Goal: Contribute content: Add original content to the website for others to see

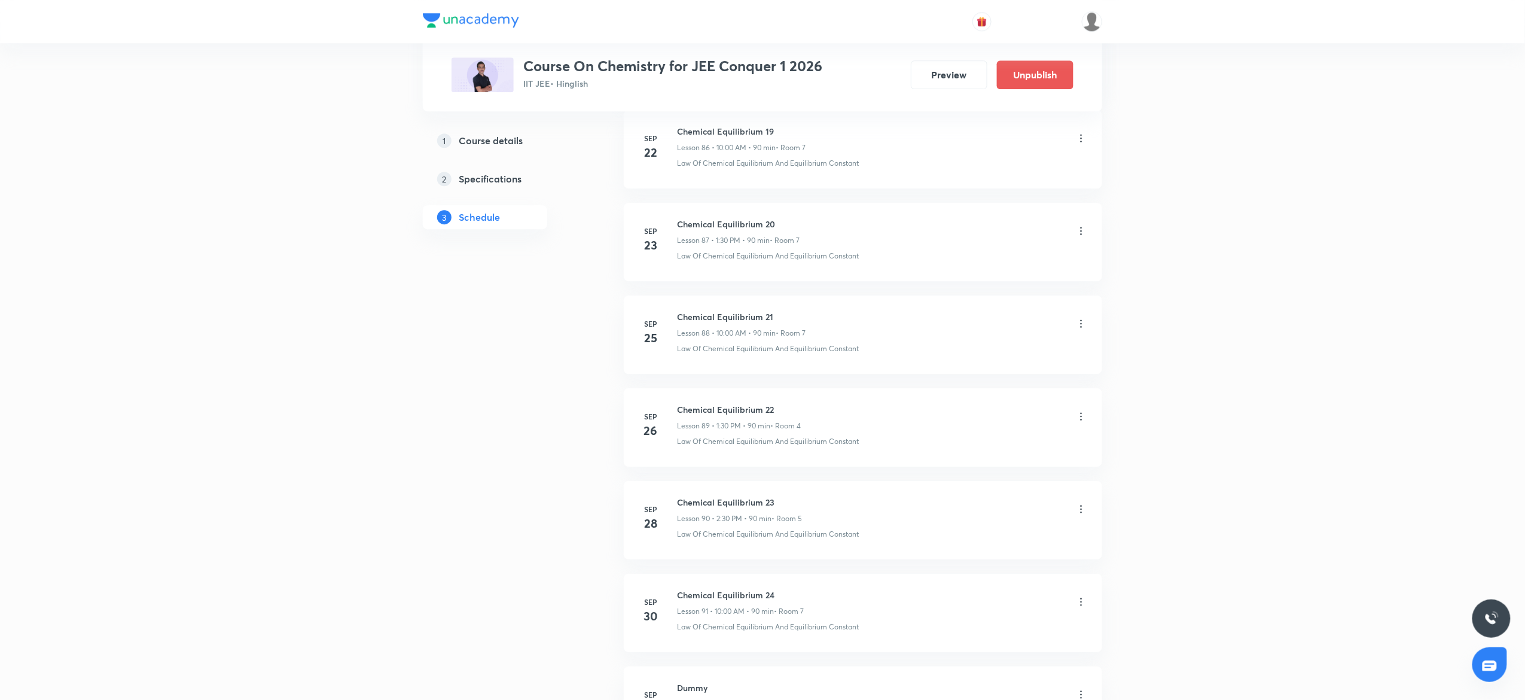
scroll to position [8828, 0]
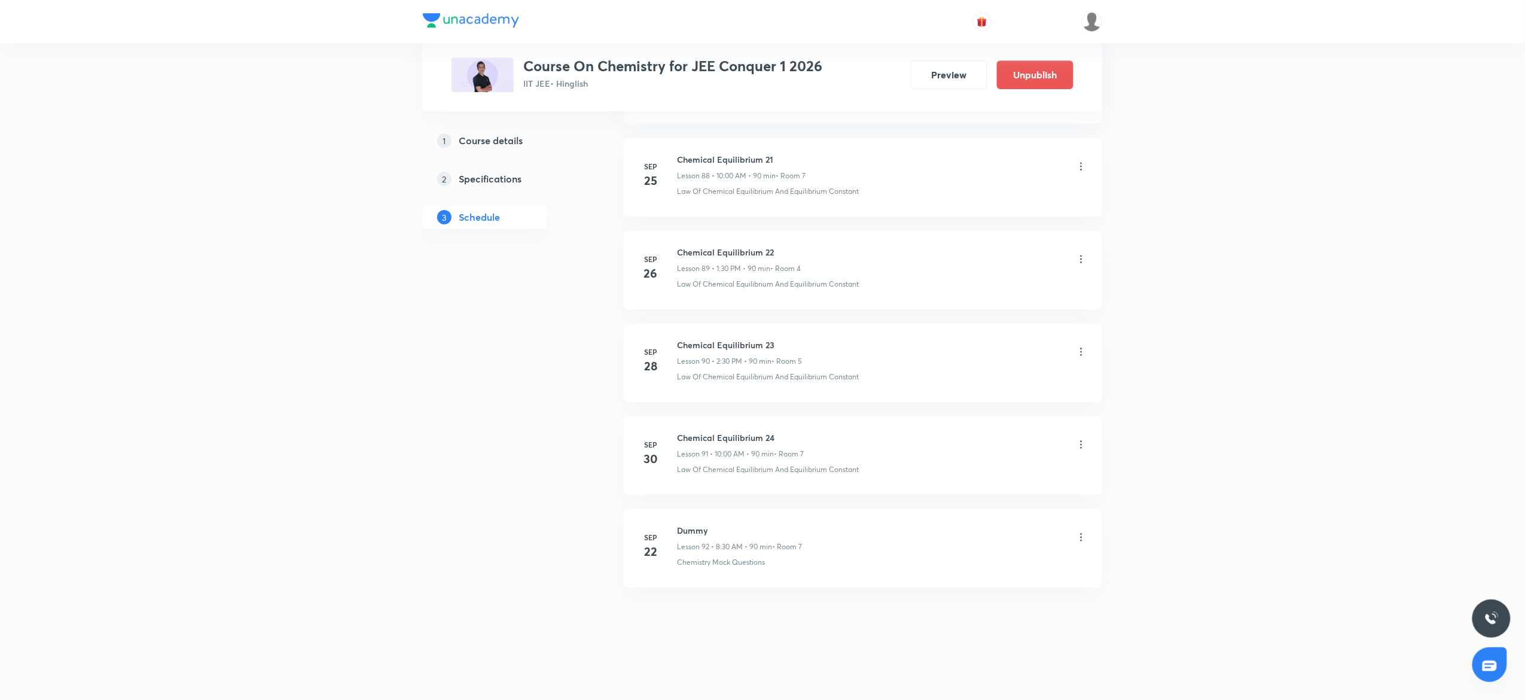
click at [698, 433] on h6 "Chemical Equilibrium 24" at bounding box center [740, 437] width 127 height 13
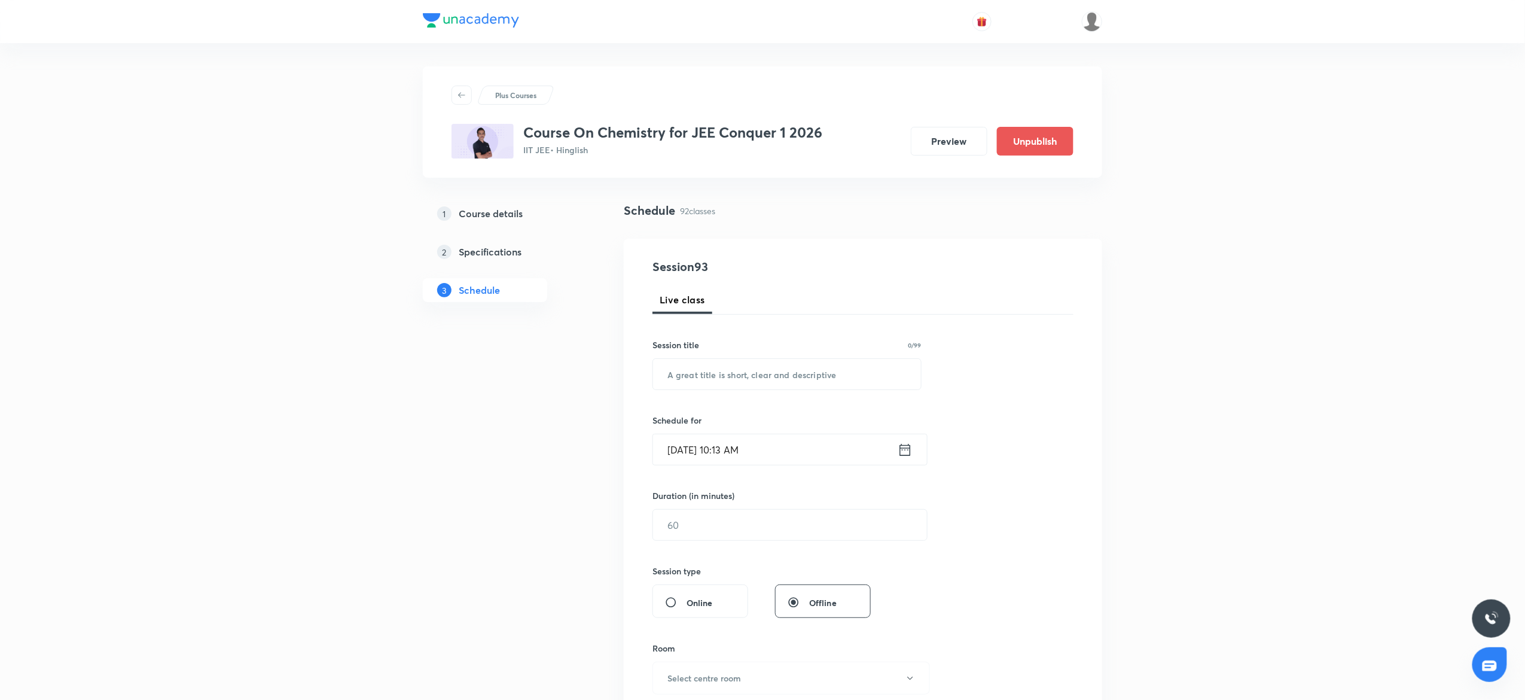
scroll to position [0, 0]
click at [688, 366] on input "text" at bounding box center [787, 375] width 268 height 31
paste input "Hydrocarbon"
type input "Hydrocarbon"
click at [783, 445] on input "Oct 3, 2025, 10:13 AM" at bounding box center [775, 450] width 245 height 31
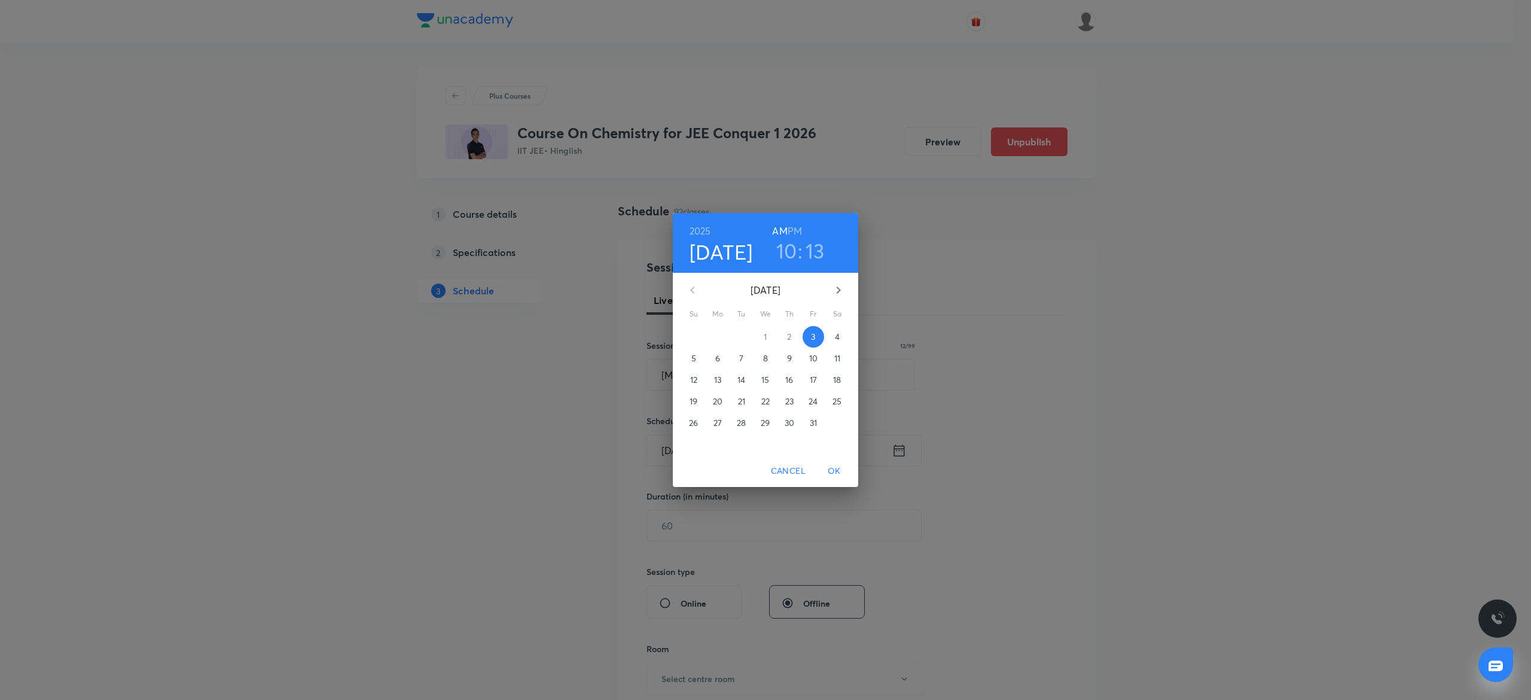
click at [785, 253] on h3 "10" at bounding box center [786, 250] width 21 height 25
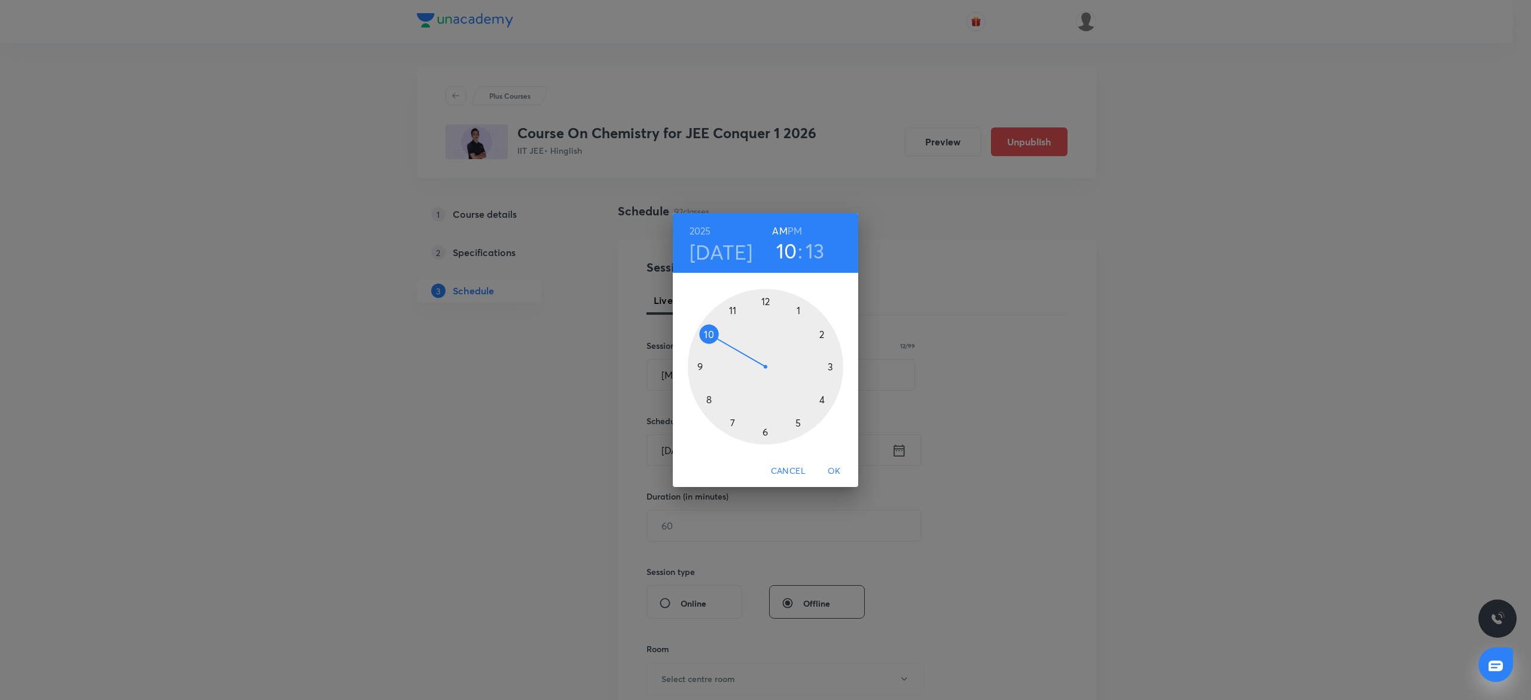
click at [736, 310] on div at bounding box center [766, 367] width 156 height 156
click at [699, 401] on div at bounding box center [766, 367] width 156 height 156
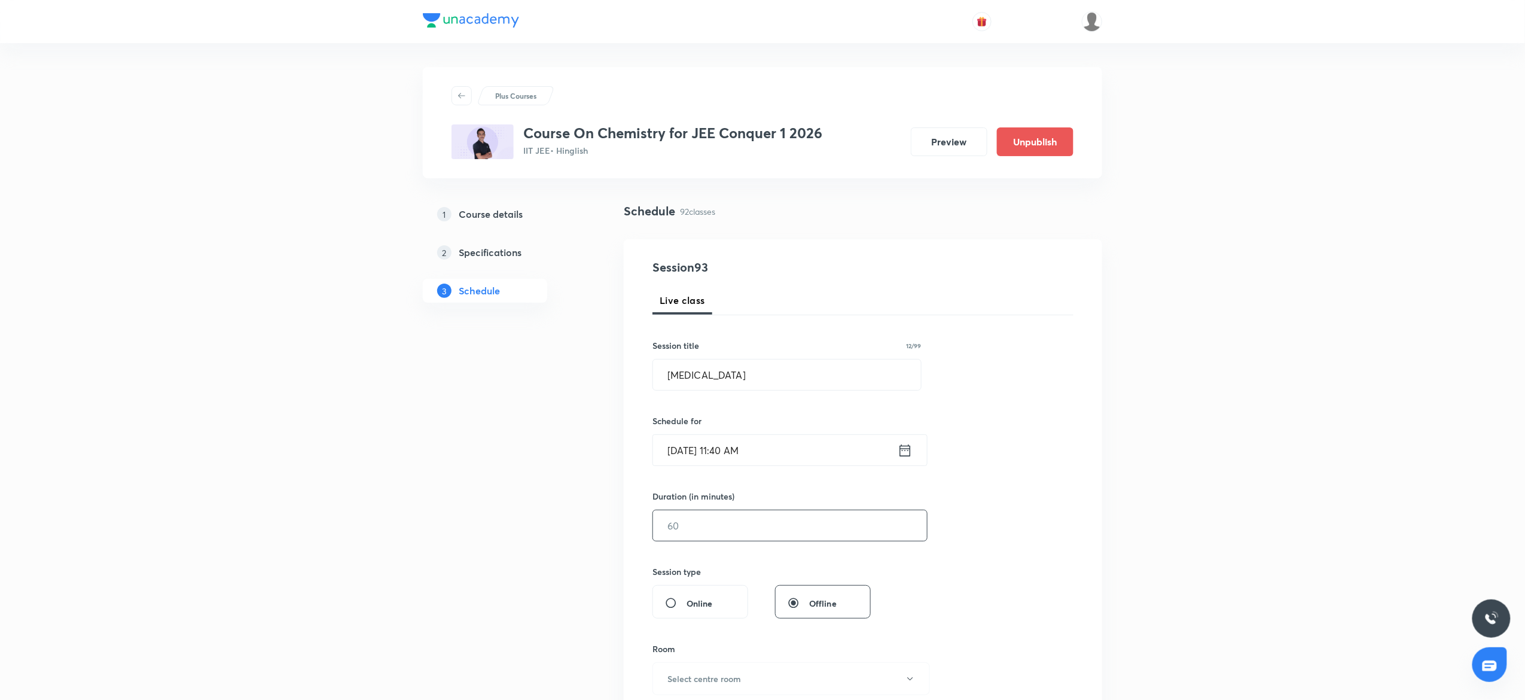
click at [678, 526] on input "text" at bounding box center [790, 525] width 274 height 31
click at [674, 528] on input "90" at bounding box center [790, 525] width 274 height 31
type input "90"
click at [672, 560] on div "Session 93 Live class Session title 12/99 Hydrocarbon ​ Schedule for Oct 3, 202…" at bounding box center [863, 539] width 421 height 562
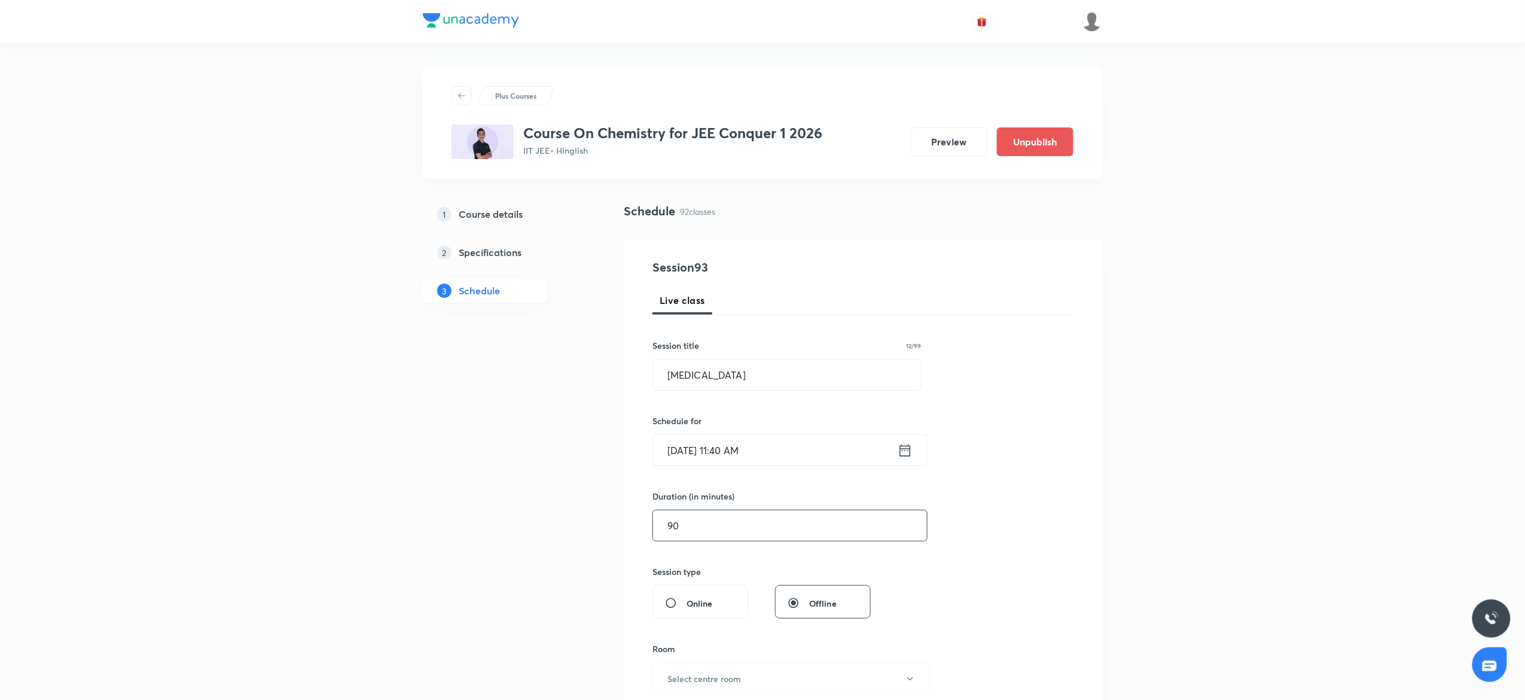
click at [783, 525] on input "90" at bounding box center [790, 525] width 274 height 31
click at [760, 519] on input "90" at bounding box center [790, 525] width 274 height 31
click at [745, 531] on input "90" at bounding box center [790, 525] width 274 height 31
click at [673, 531] on input "90" at bounding box center [790, 525] width 274 height 31
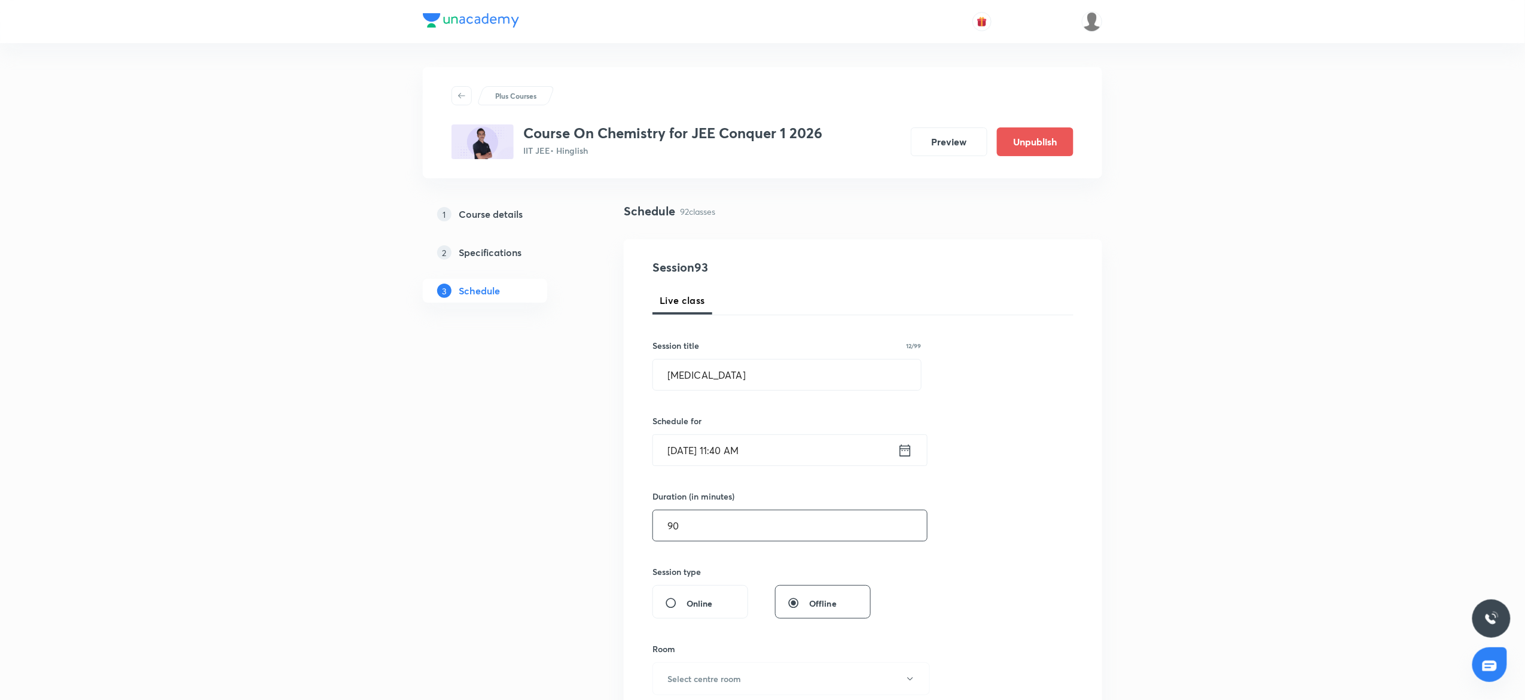
click at [683, 525] on input "90" at bounding box center [790, 525] width 274 height 31
click at [669, 519] on input "90" at bounding box center [790, 525] width 274 height 31
click at [675, 523] on input "90" at bounding box center [790, 525] width 274 height 31
click at [687, 522] on input "90" at bounding box center [790, 525] width 274 height 31
click at [699, 519] on input "90" at bounding box center [790, 525] width 274 height 31
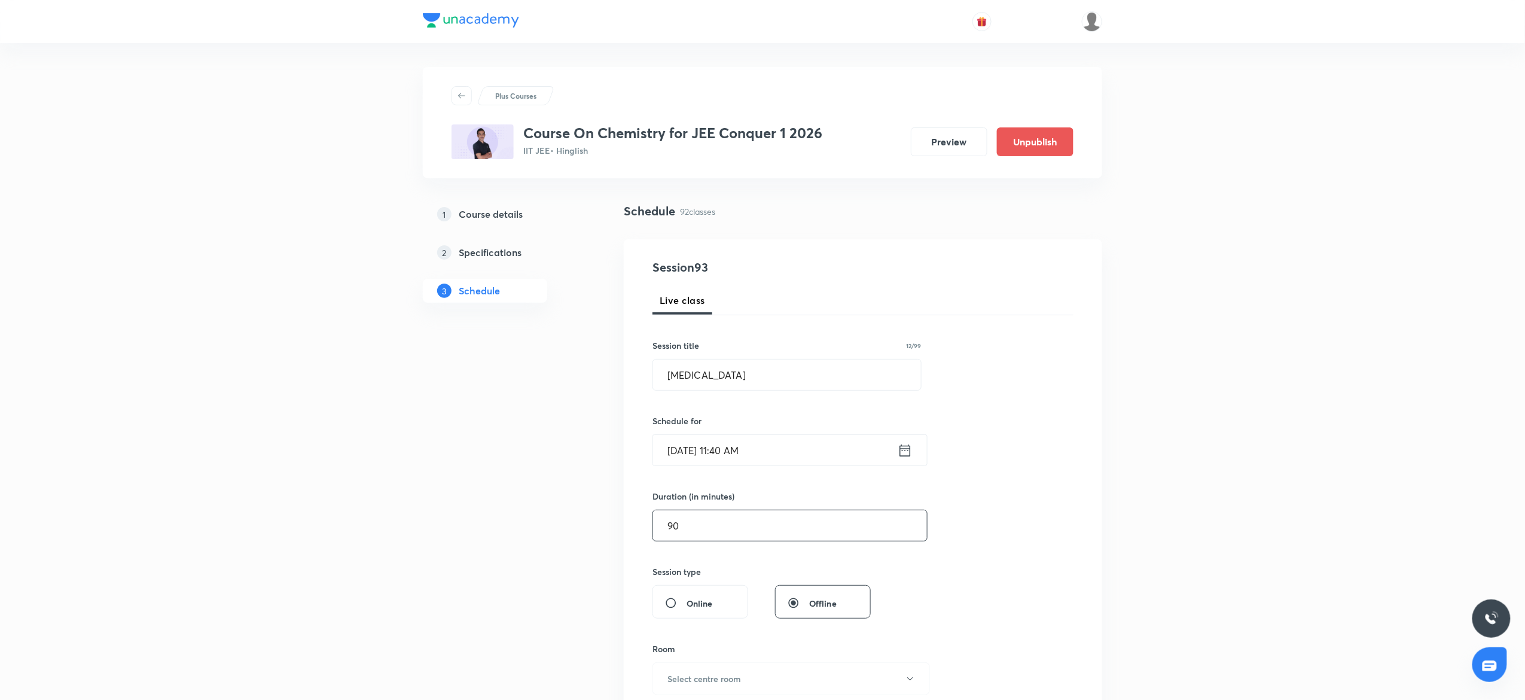
click at [723, 523] on input "90" at bounding box center [790, 525] width 274 height 31
click at [670, 517] on input "90" at bounding box center [790, 525] width 274 height 31
click at [671, 525] on input "90" at bounding box center [790, 525] width 274 height 31
click at [673, 526] on input "90" at bounding box center [790, 525] width 274 height 31
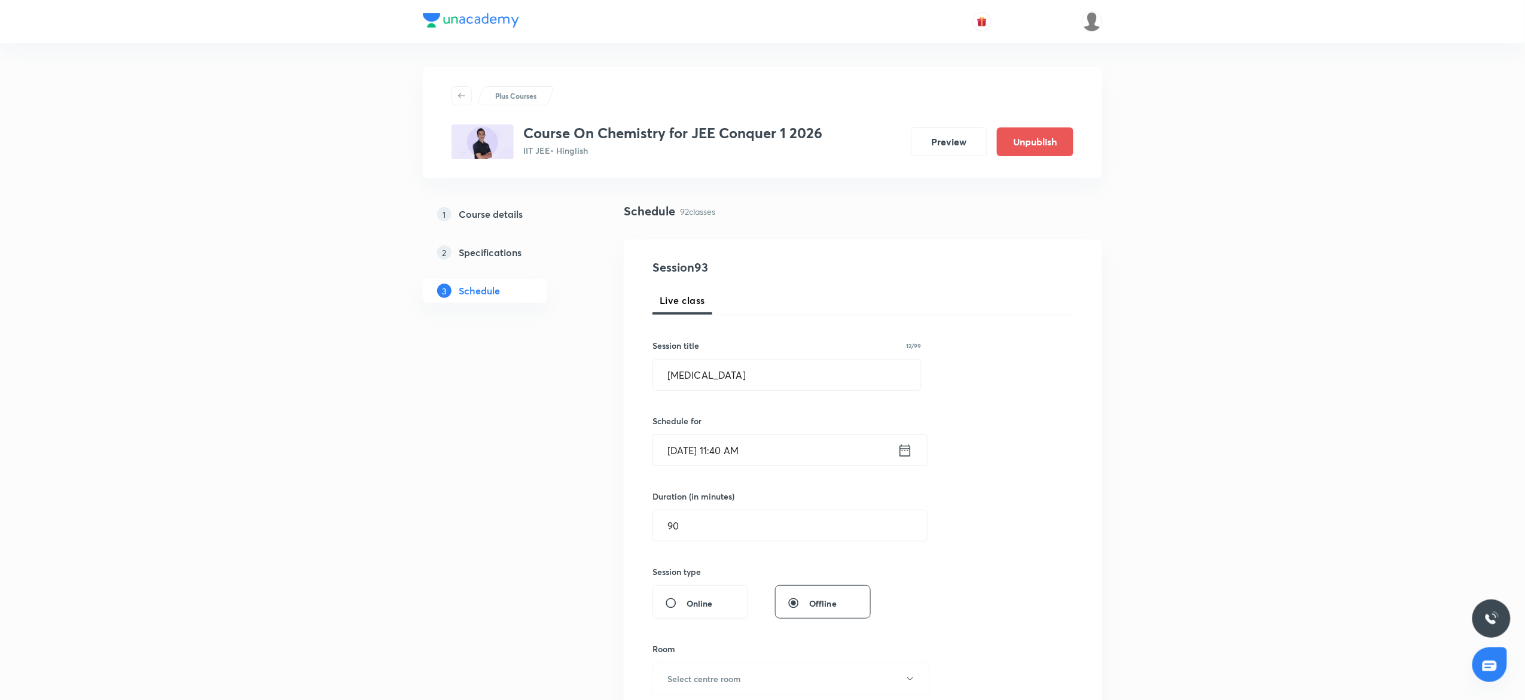
click at [635, 525] on div "Session 93 Live class Session title 12/99 Hydrocarbon ​ Schedule for Oct 3, 202…" at bounding box center [863, 539] width 479 height 600
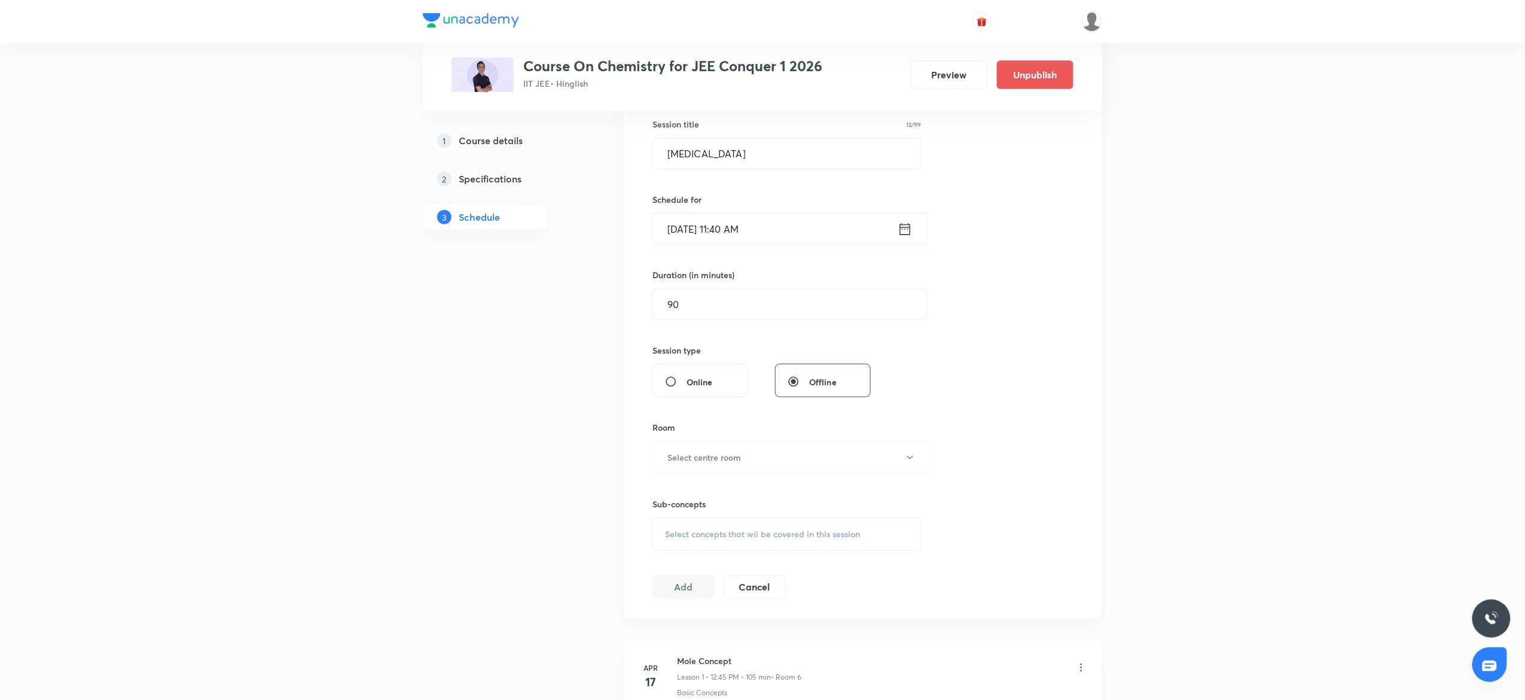
scroll to position [223, 0]
click at [708, 454] on h6 "Select centre room" at bounding box center [705, 455] width 74 height 13
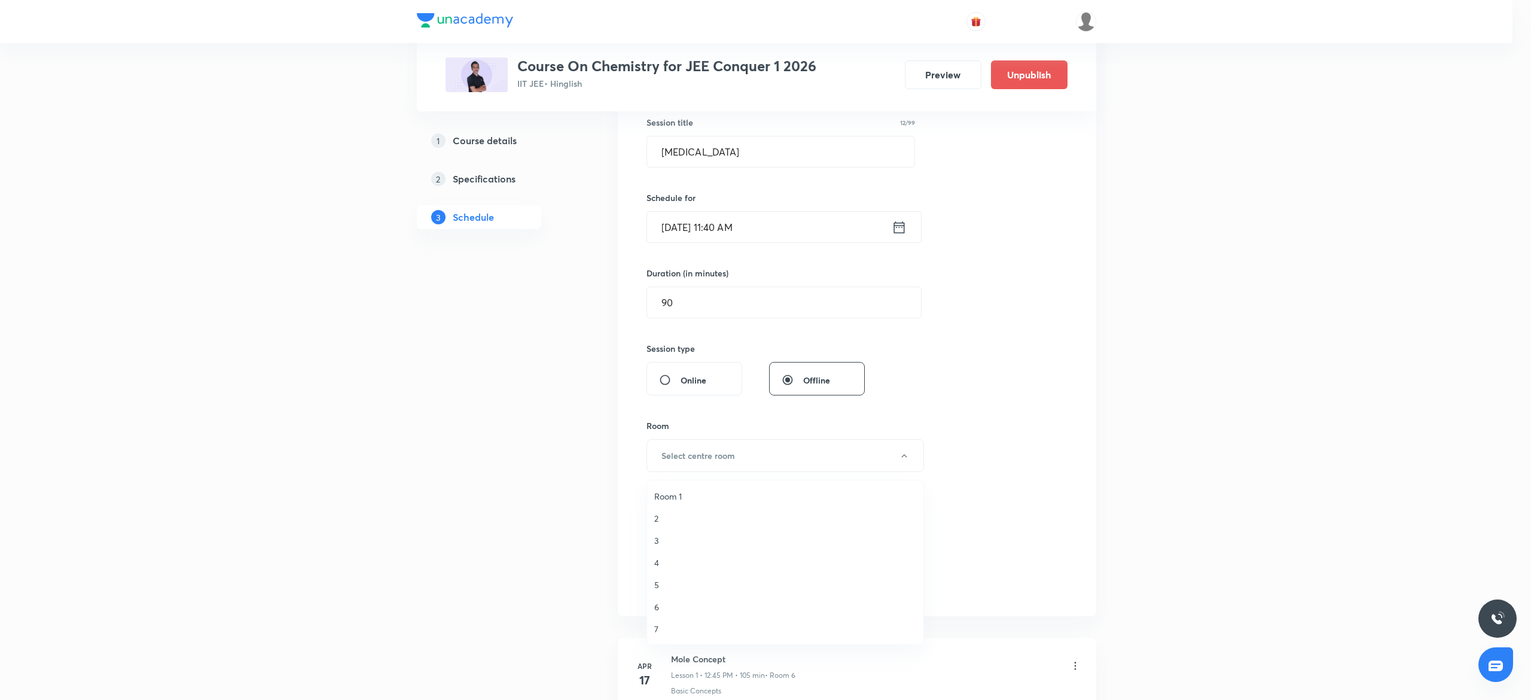
click at [659, 629] on span "7" at bounding box center [785, 629] width 262 height 13
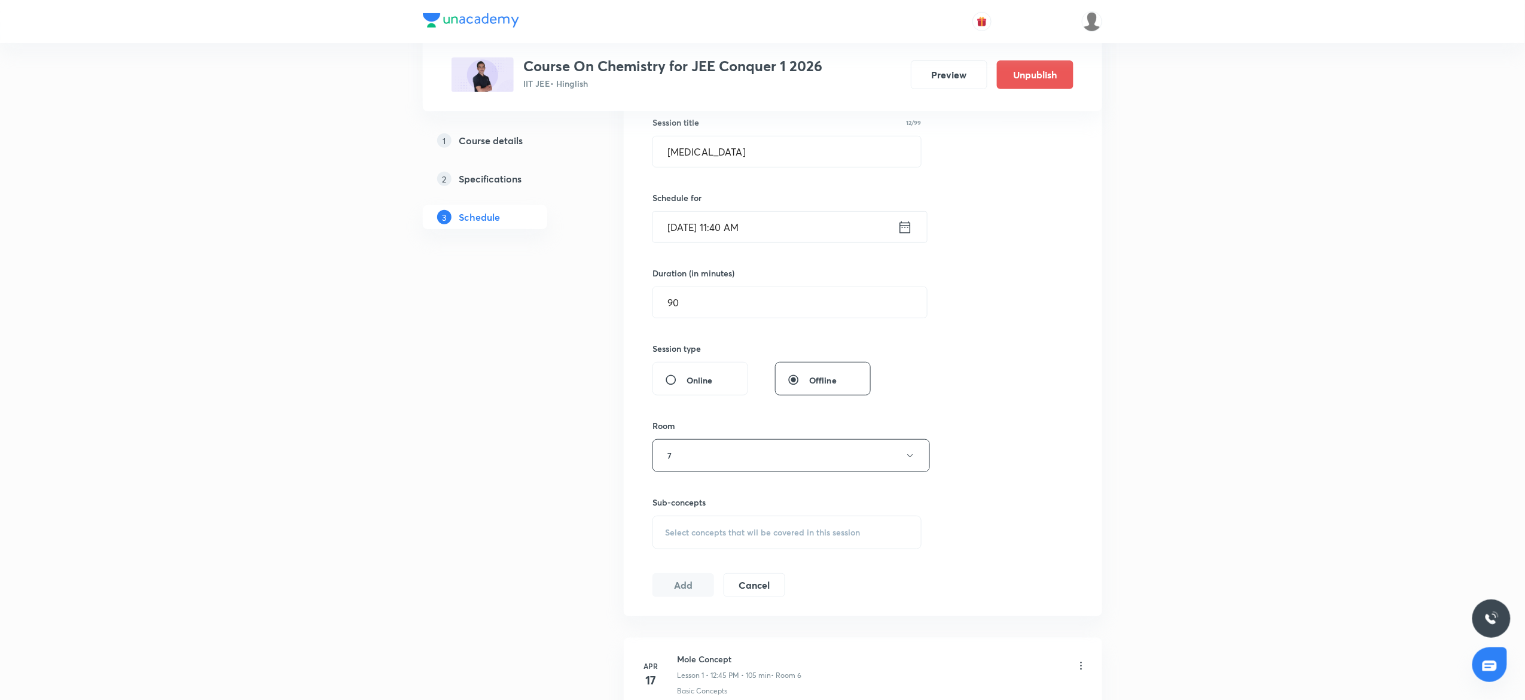
click at [683, 531] on span "Select concepts that wil be covered in this session" at bounding box center [762, 533] width 195 height 10
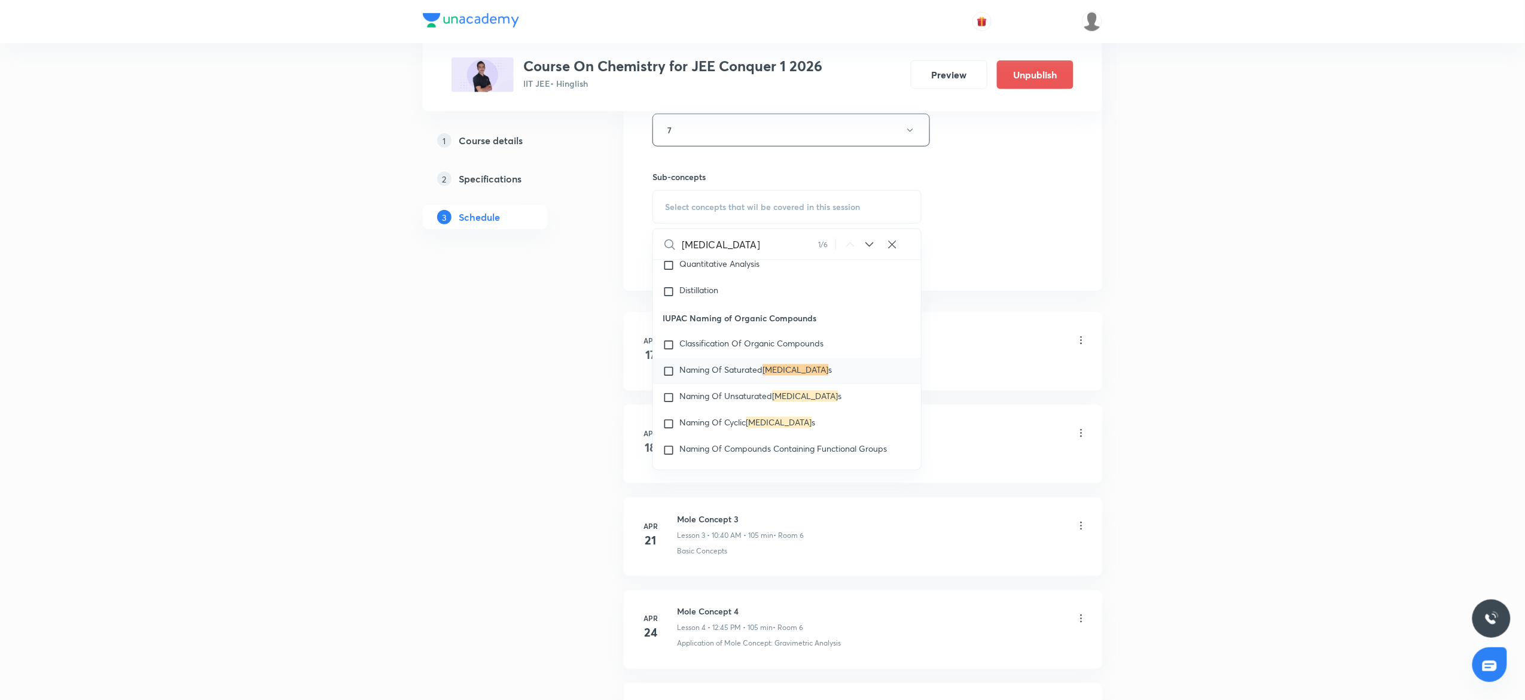
scroll to position [550, 0]
type input "Hydrocarbon"
click at [760, 374] on span "Naming Of Saturated" at bounding box center [721, 368] width 83 height 11
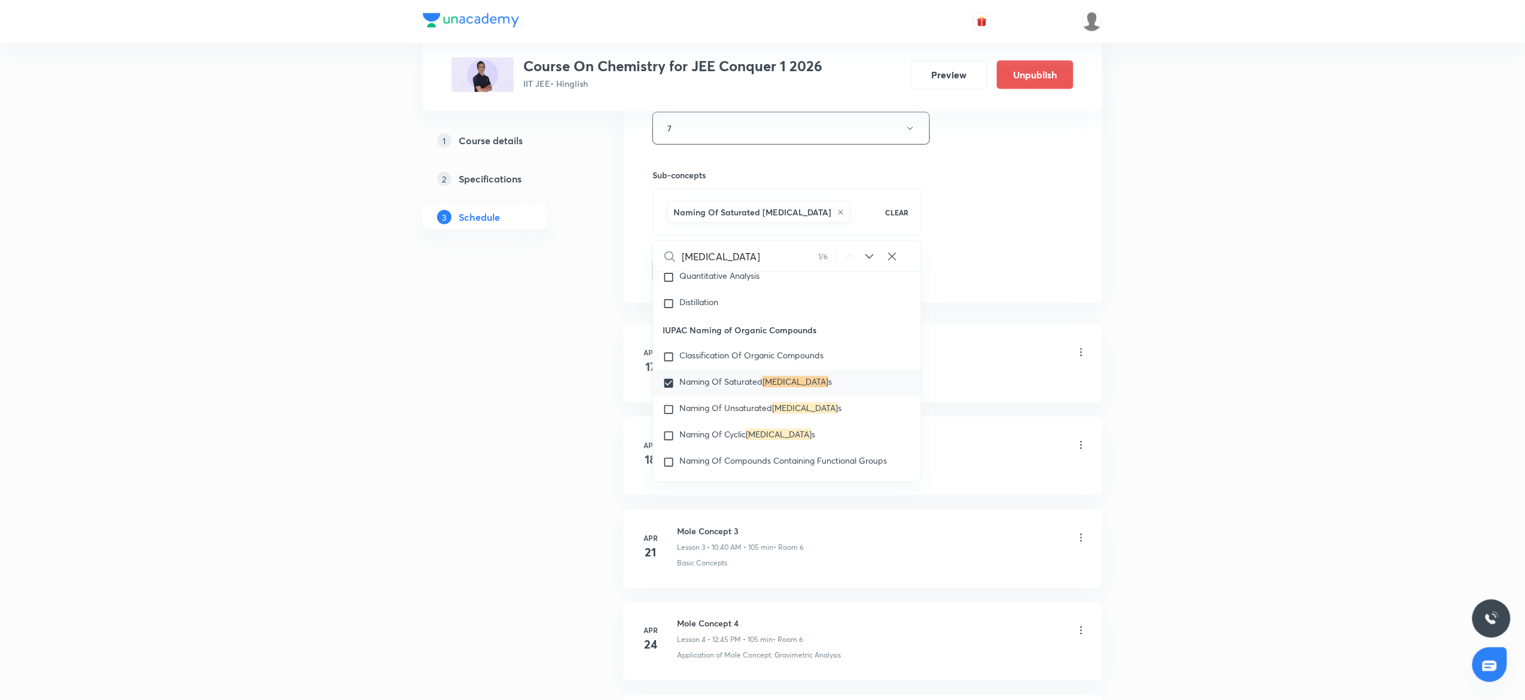
checkbox input "true"
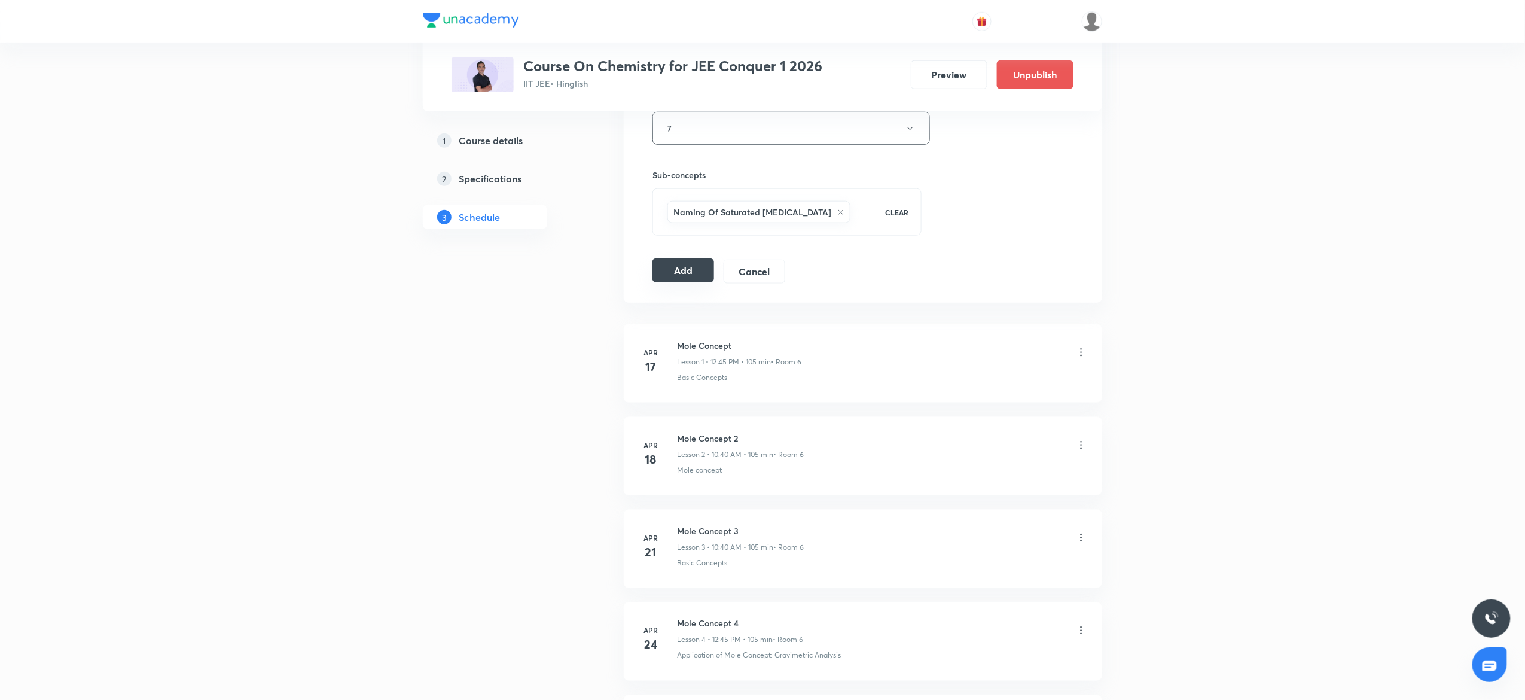
click at [697, 269] on button "Add" at bounding box center [684, 270] width 62 height 24
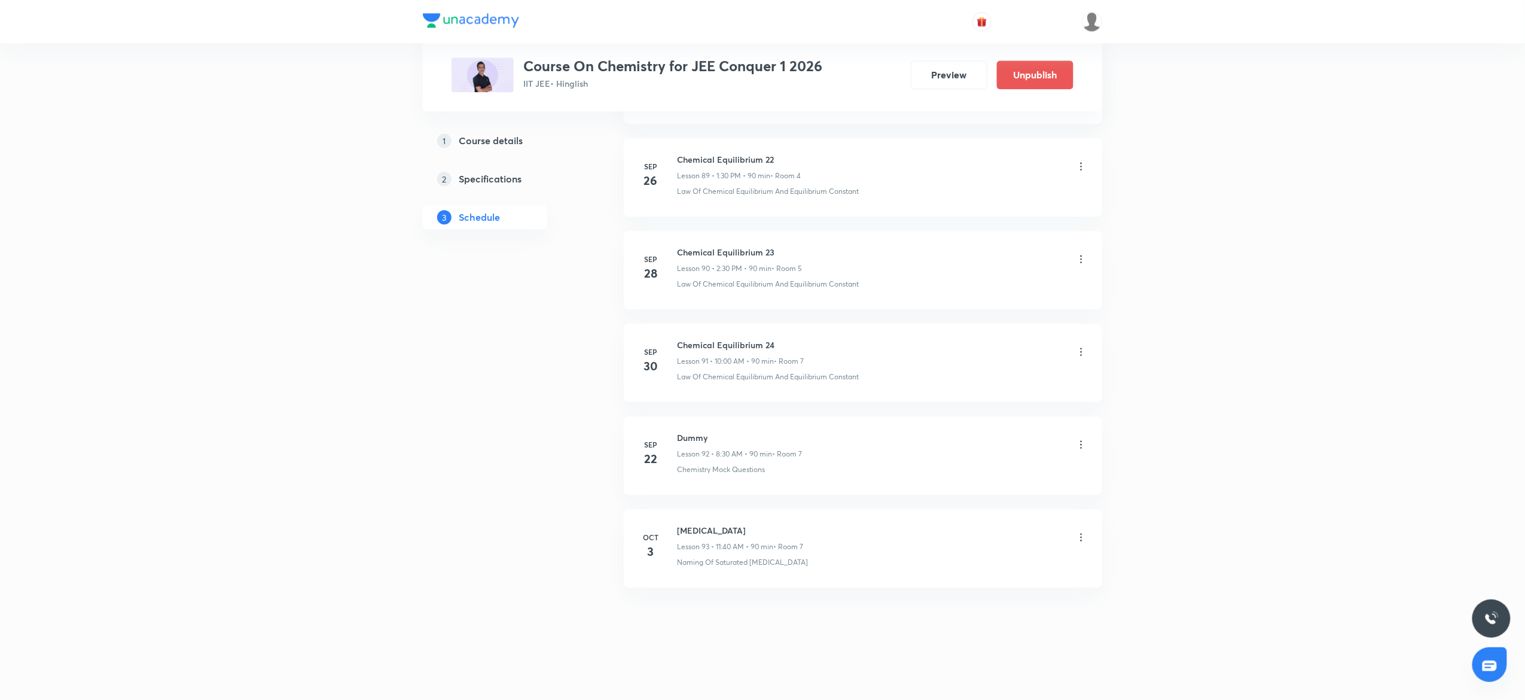
scroll to position [8371, 0]
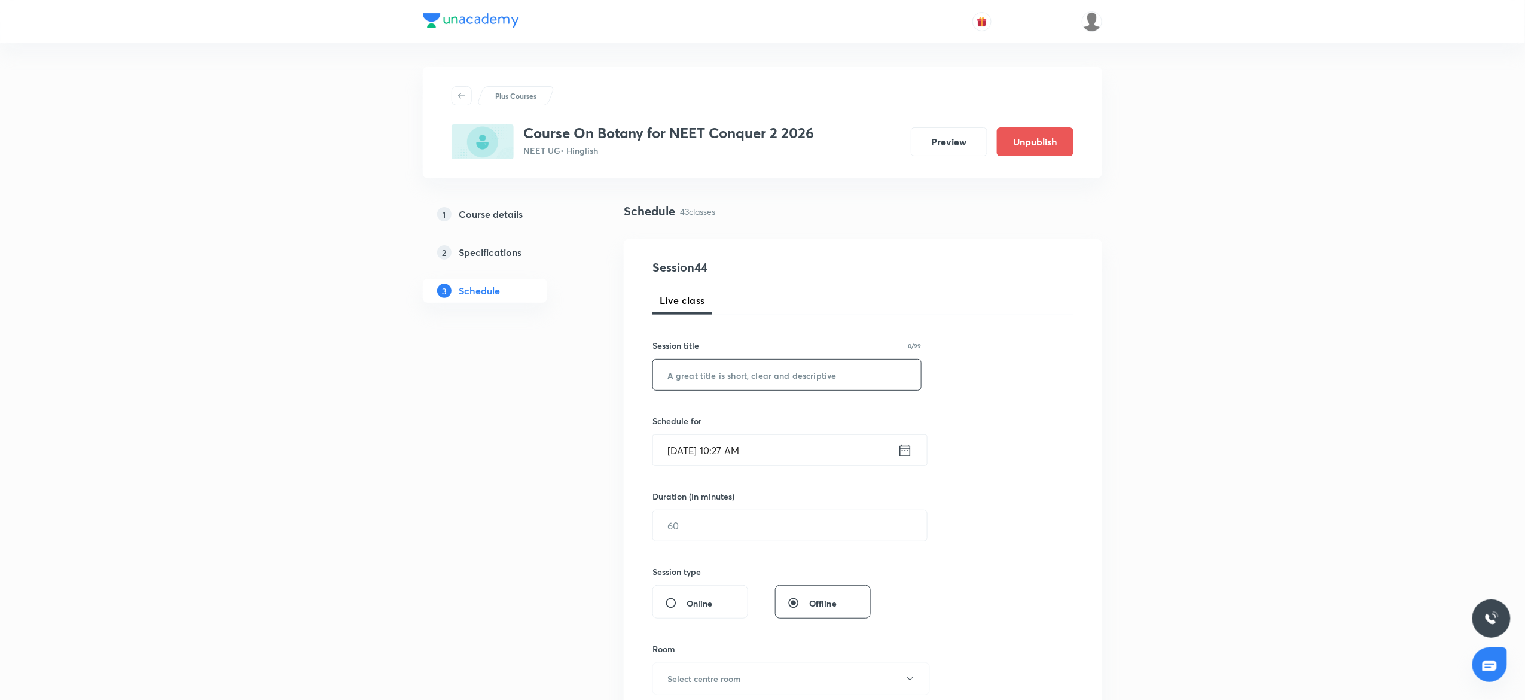
click at [726, 365] on input "text" at bounding box center [787, 375] width 268 height 31
paste input "Anatomy of flowering plants"
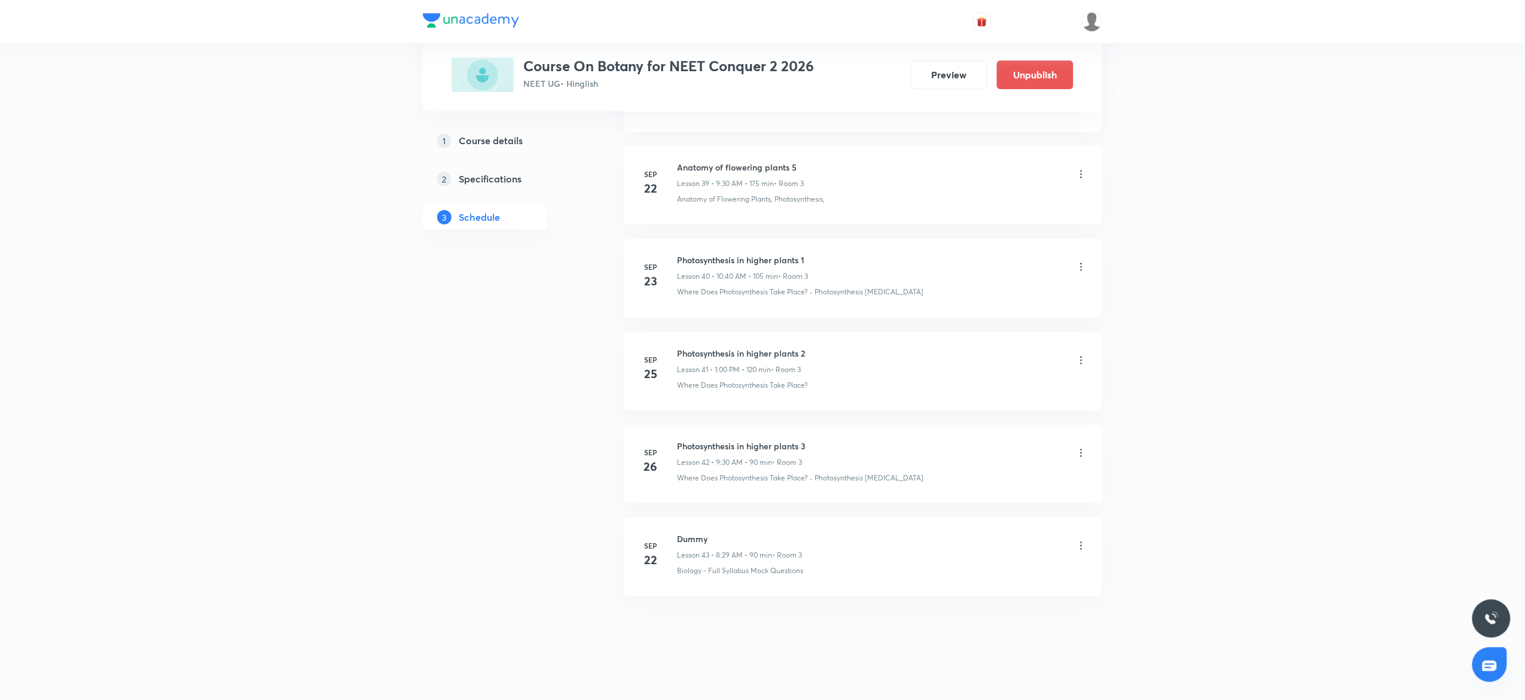
scroll to position [4265, 0]
click at [747, 457] on p "Lesson 42 • 9:30 AM • 90 min" at bounding box center [724, 454] width 95 height 11
click at [732, 433] on h6 "Photosynthesis in higher plants 3" at bounding box center [741, 437] width 129 height 13
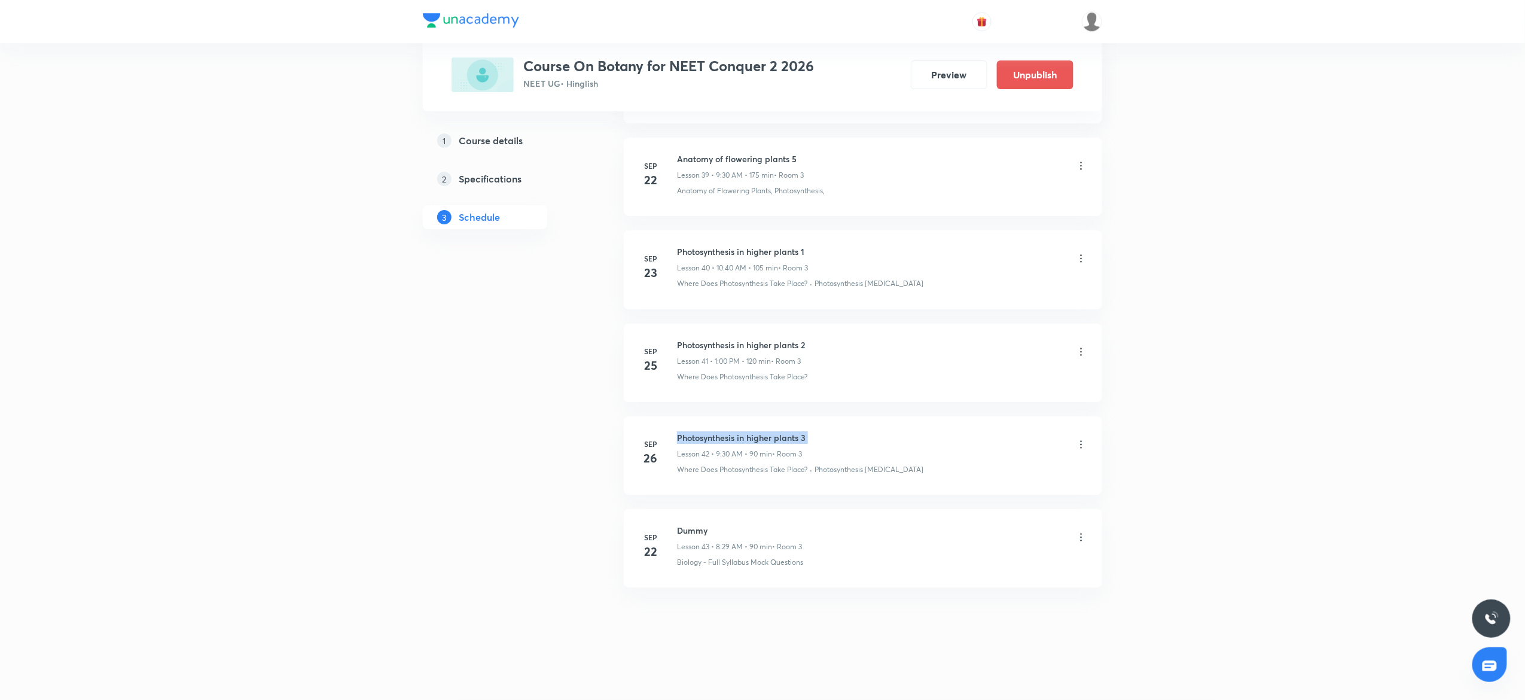
click at [732, 433] on h6 "Photosynthesis in higher plants 3" at bounding box center [741, 437] width 129 height 13
copy h6 "Photosynthesis in higher plants 3"
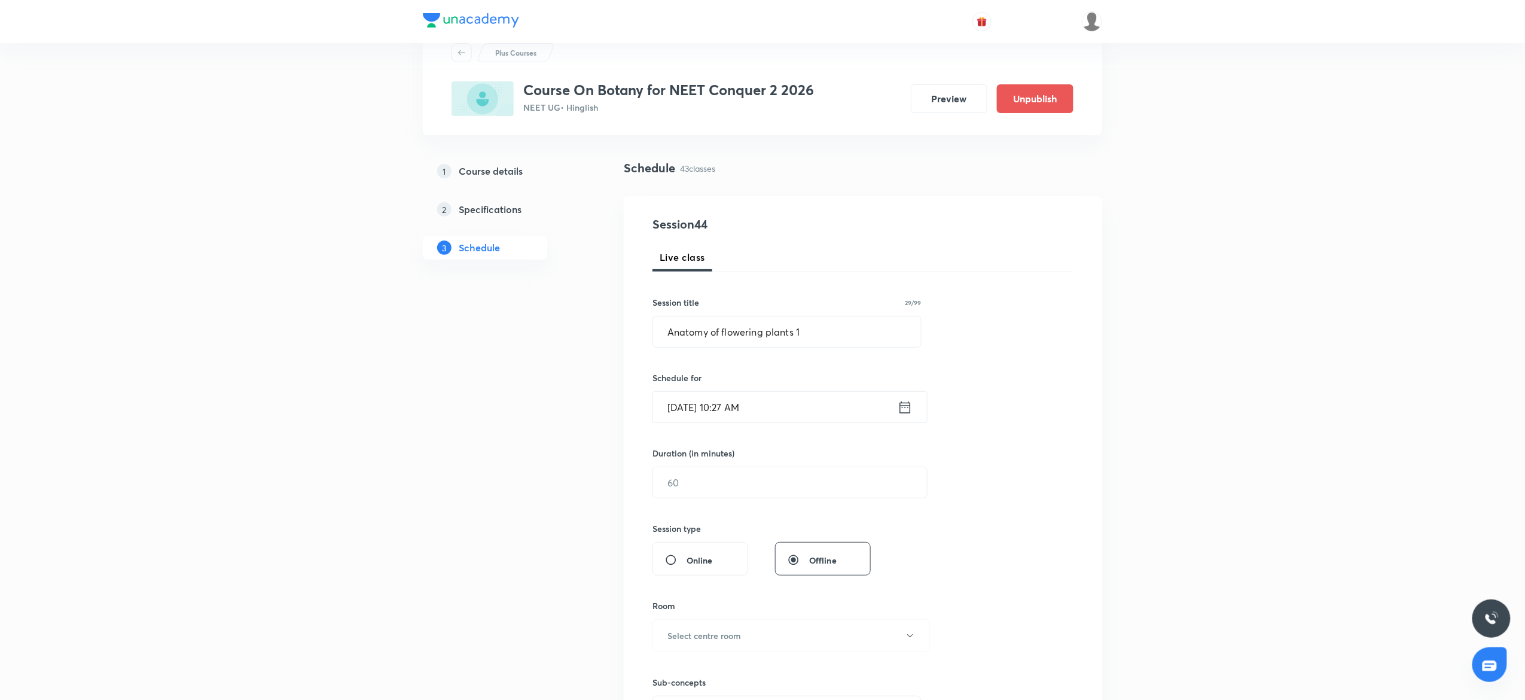
scroll to position [0, 0]
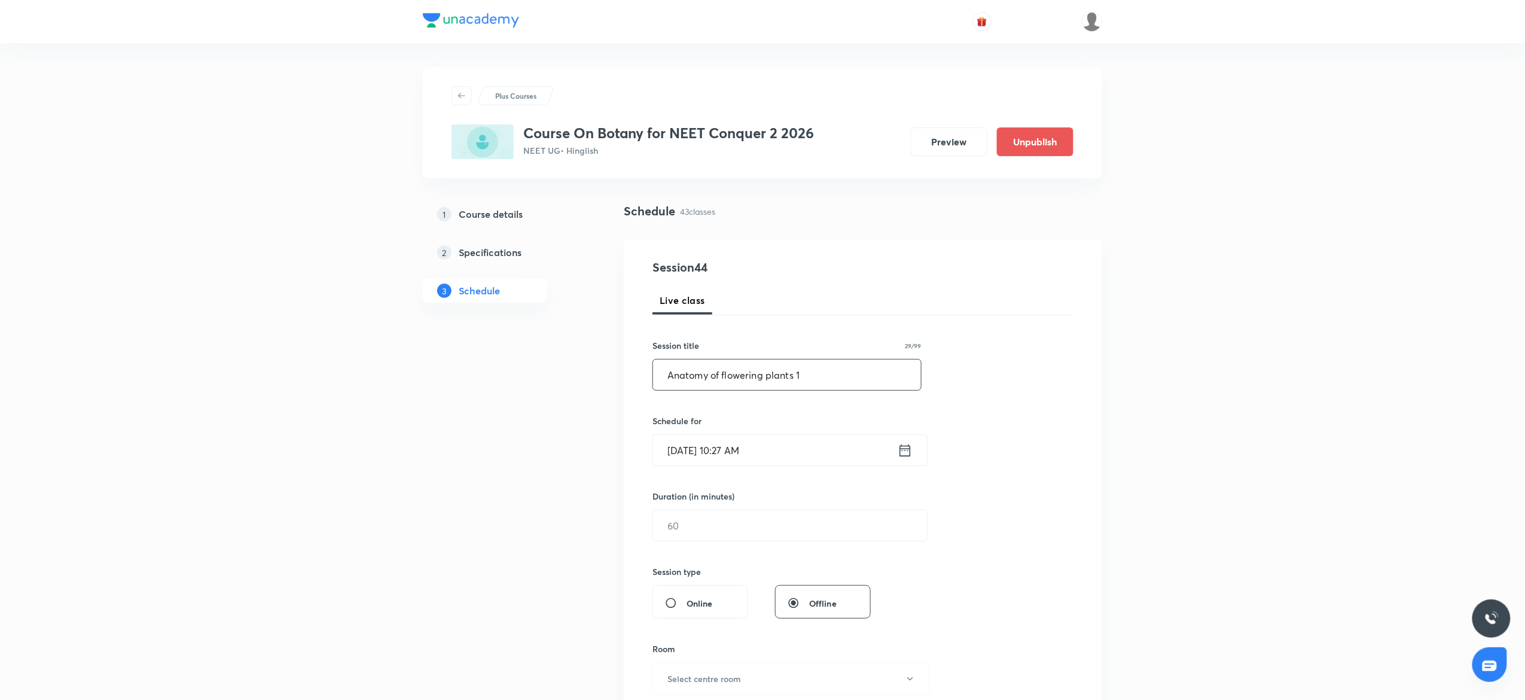
click at [776, 372] on input "Anatomy of flowering plants 1" at bounding box center [787, 375] width 268 height 31
paste input "Photosynthesis in higher plants 3"
type input "Photosynthesis in higher plants 4"
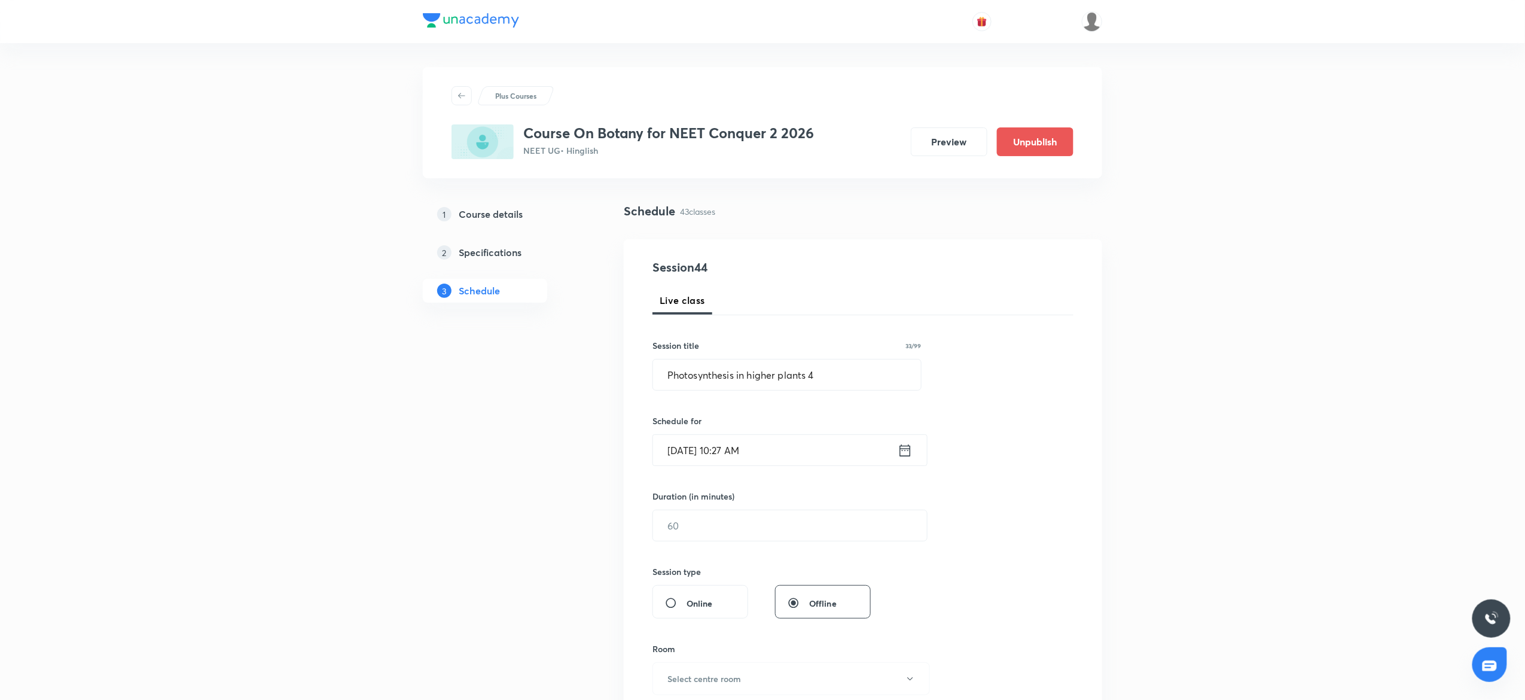
click at [788, 440] on input "[DATE] 10:27 AM" at bounding box center [775, 450] width 245 height 31
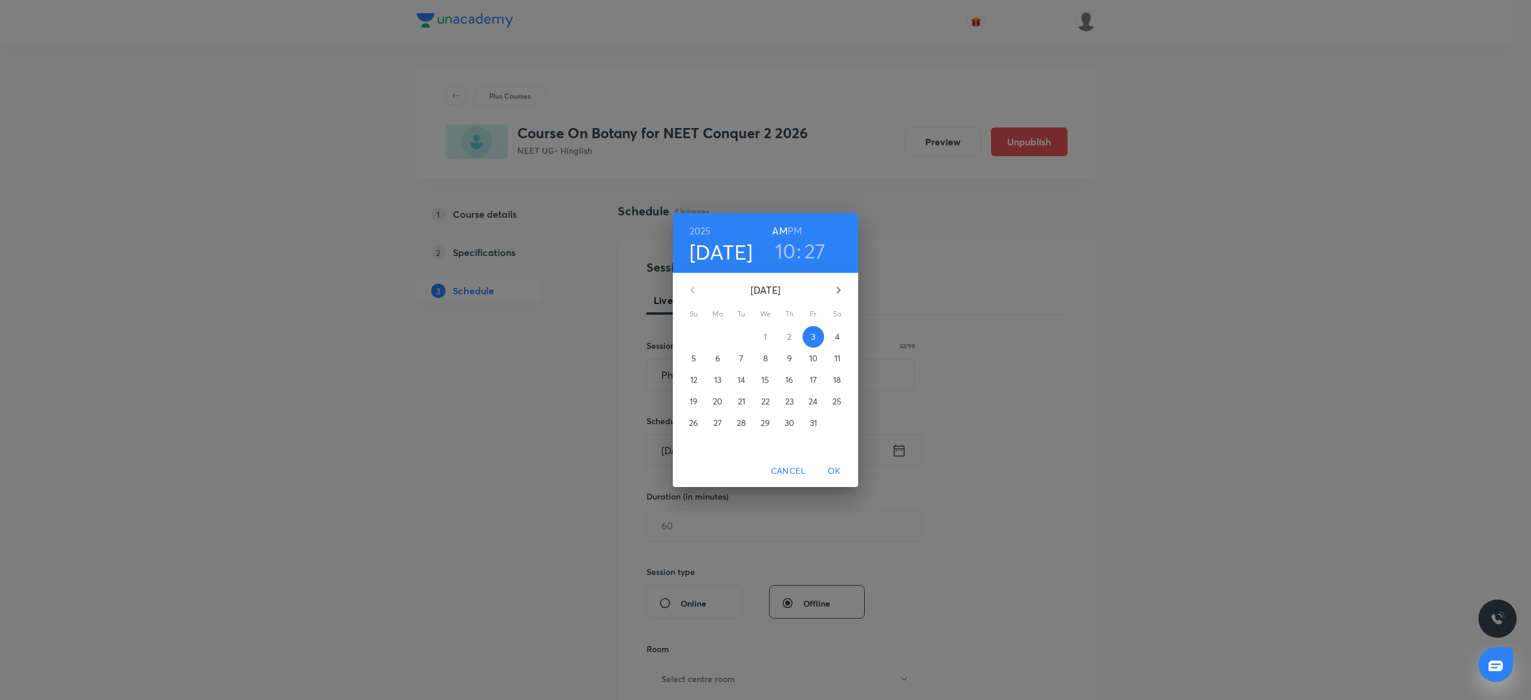
click at [802, 224] on h6 "PM" at bounding box center [795, 231] width 14 height 17
click at [786, 258] on h3 "10" at bounding box center [785, 250] width 21 height 25
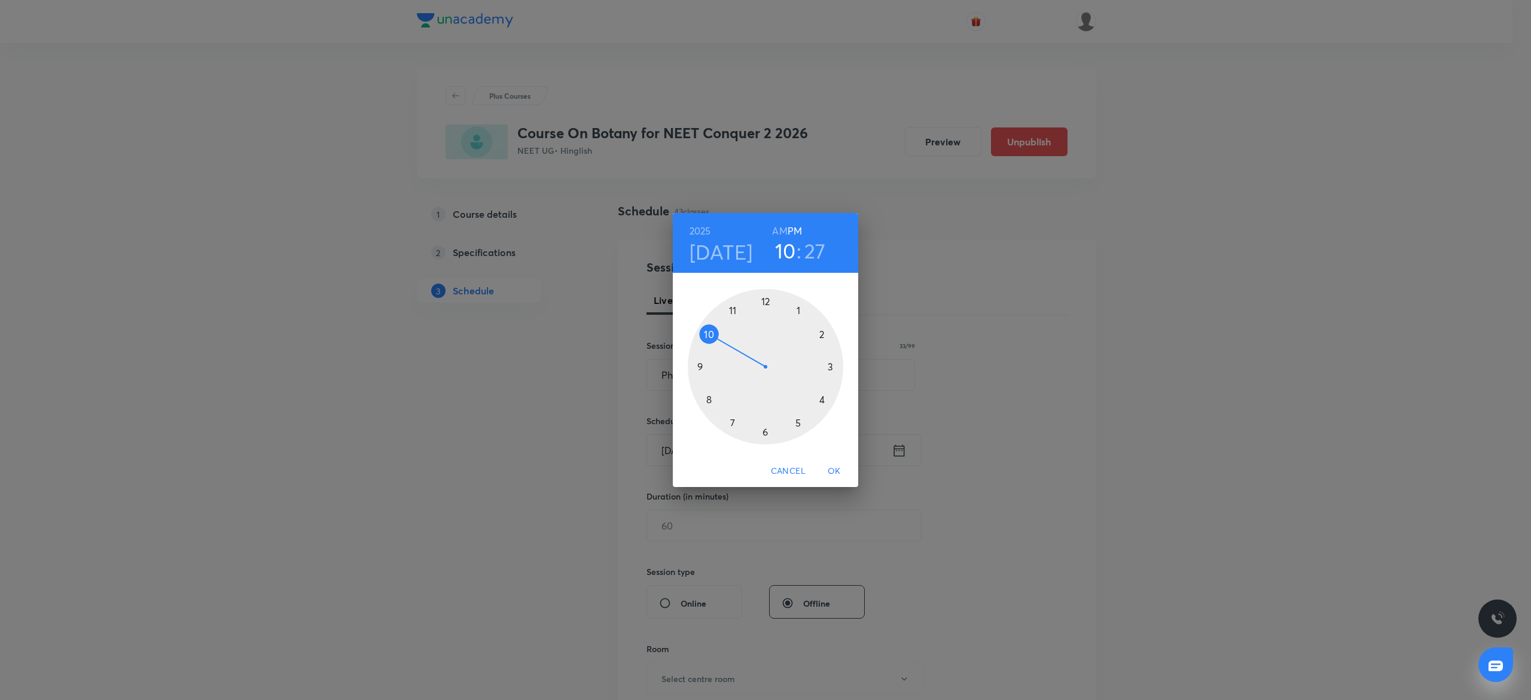
click at [764, 298] on div at bounding box center [766, 367] width 156 height 156
click at [701, 364] on div at bounding box center [766, 367] width 156 height 156
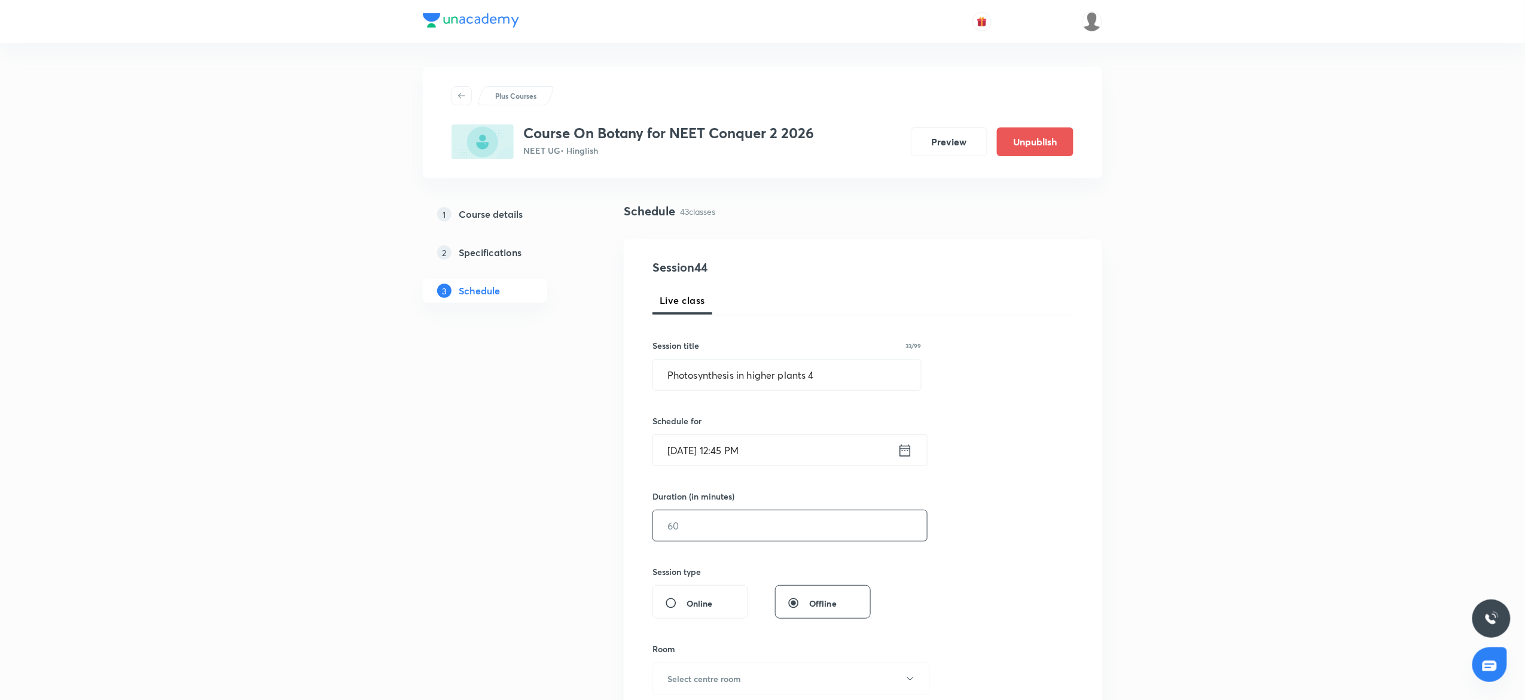
click at [726, 525] on input "text" at bounding box center [790, 525] width 274 height 31
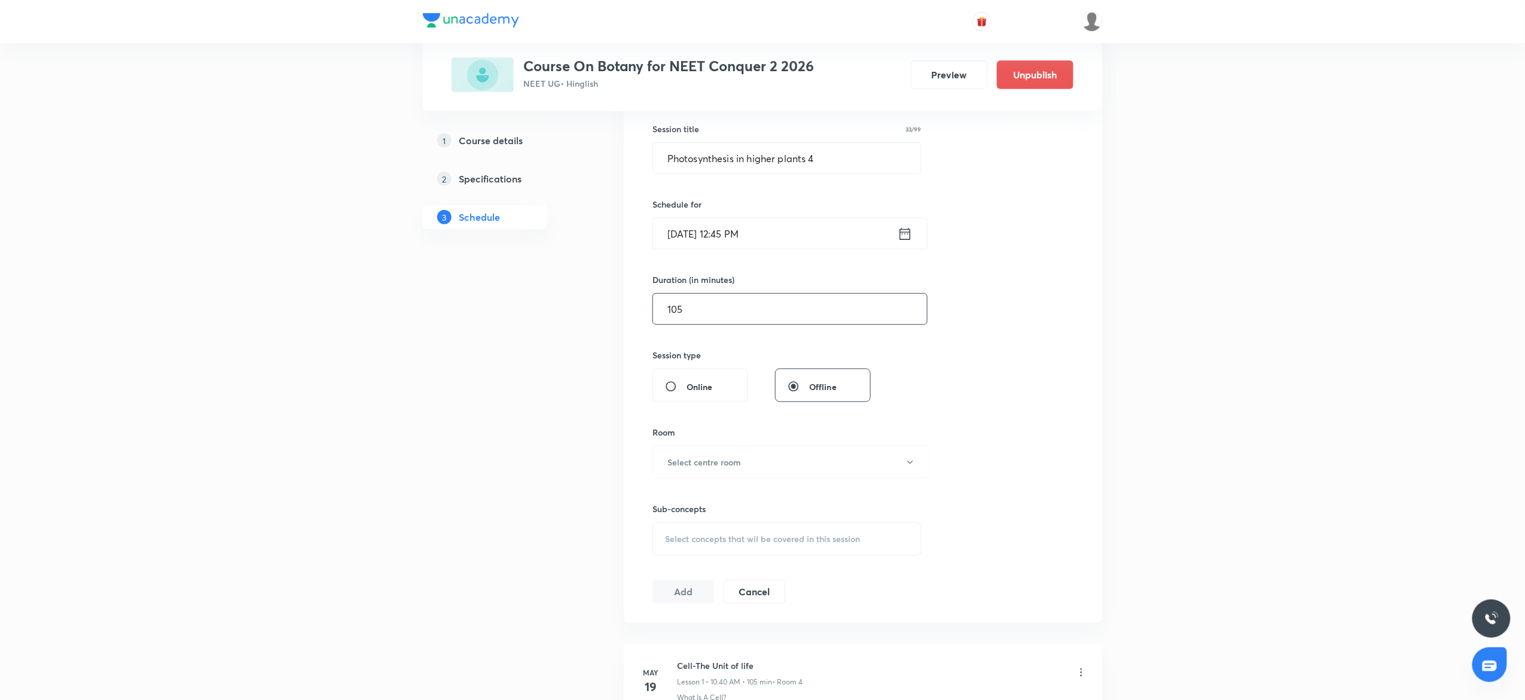
scroll to position [227, 0]
type input "105"
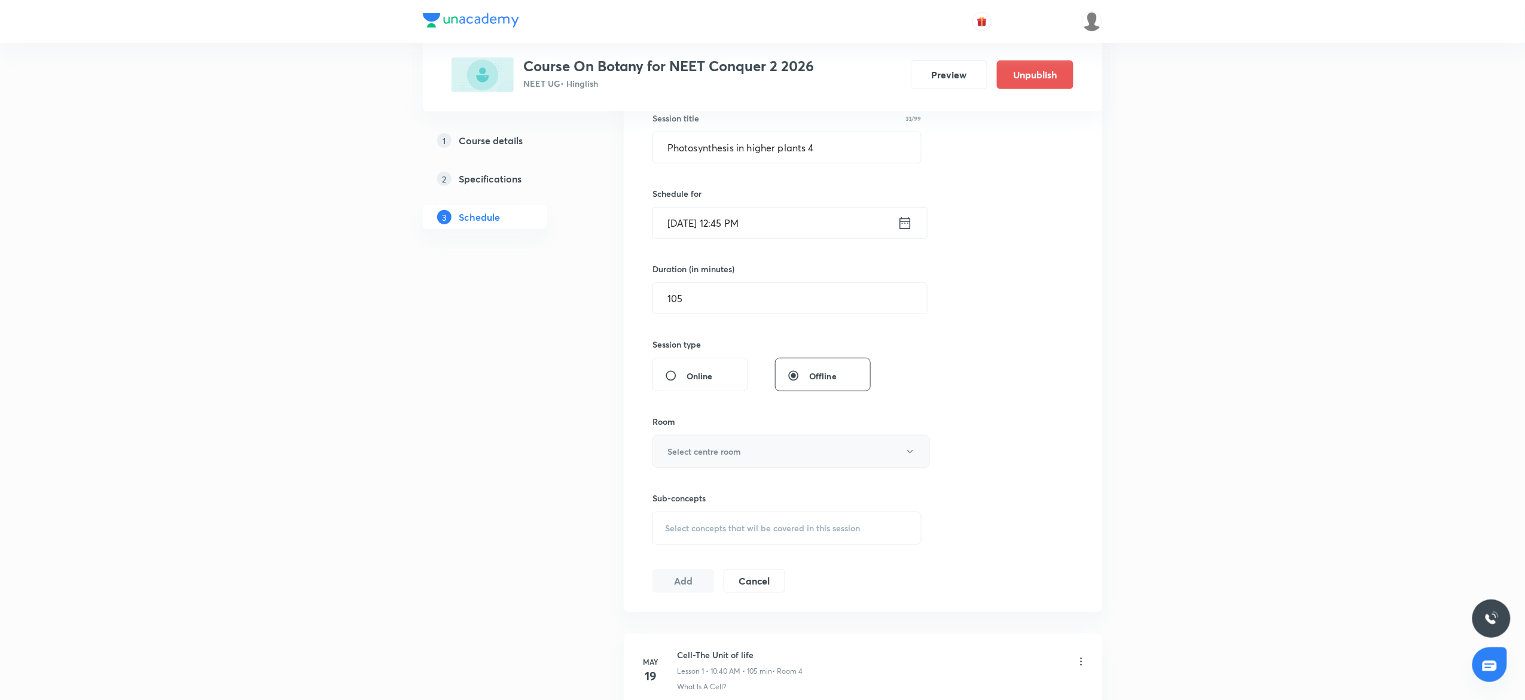
click at [704, 447] on h6 "Select centre room" at bounding box center [705, 451] width 74 height 13
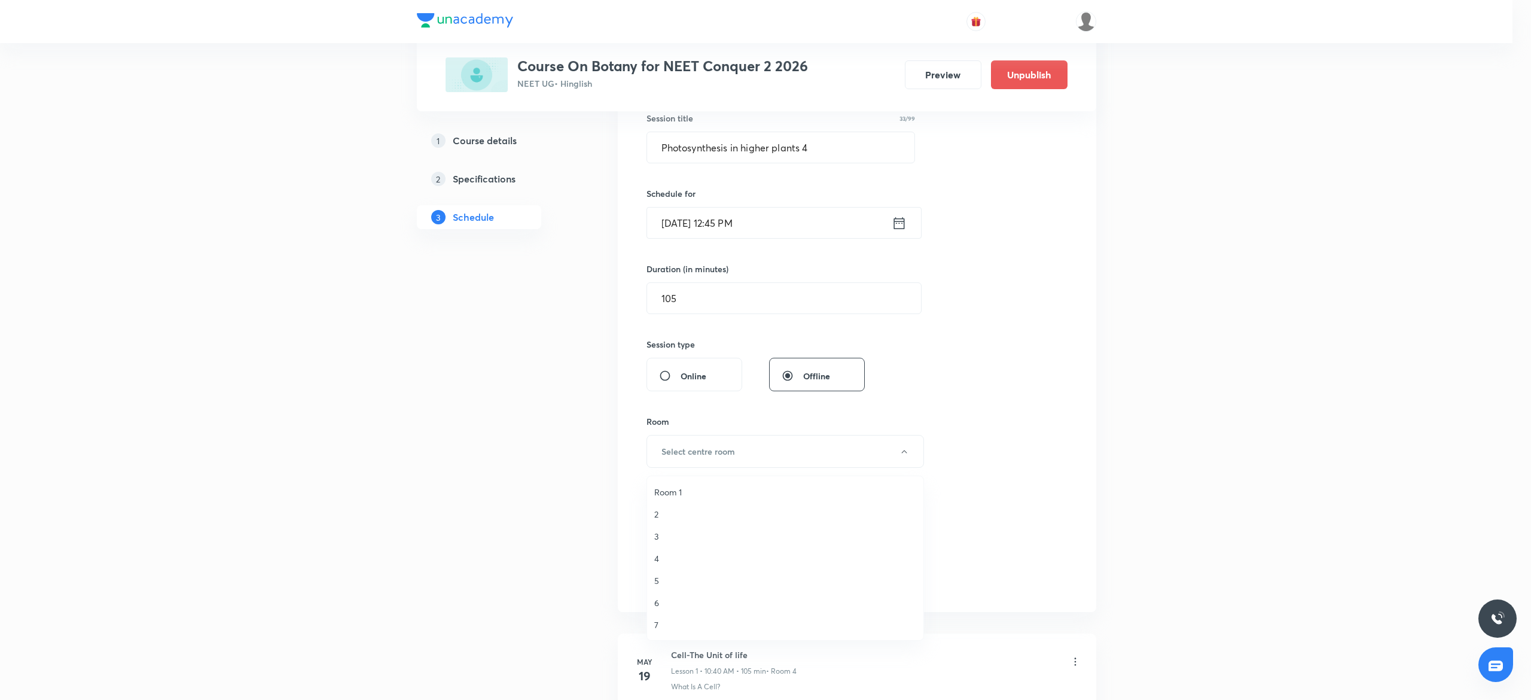
click at [672, 530] on span "3" at bounding box center [785, 536] width 262 height 13
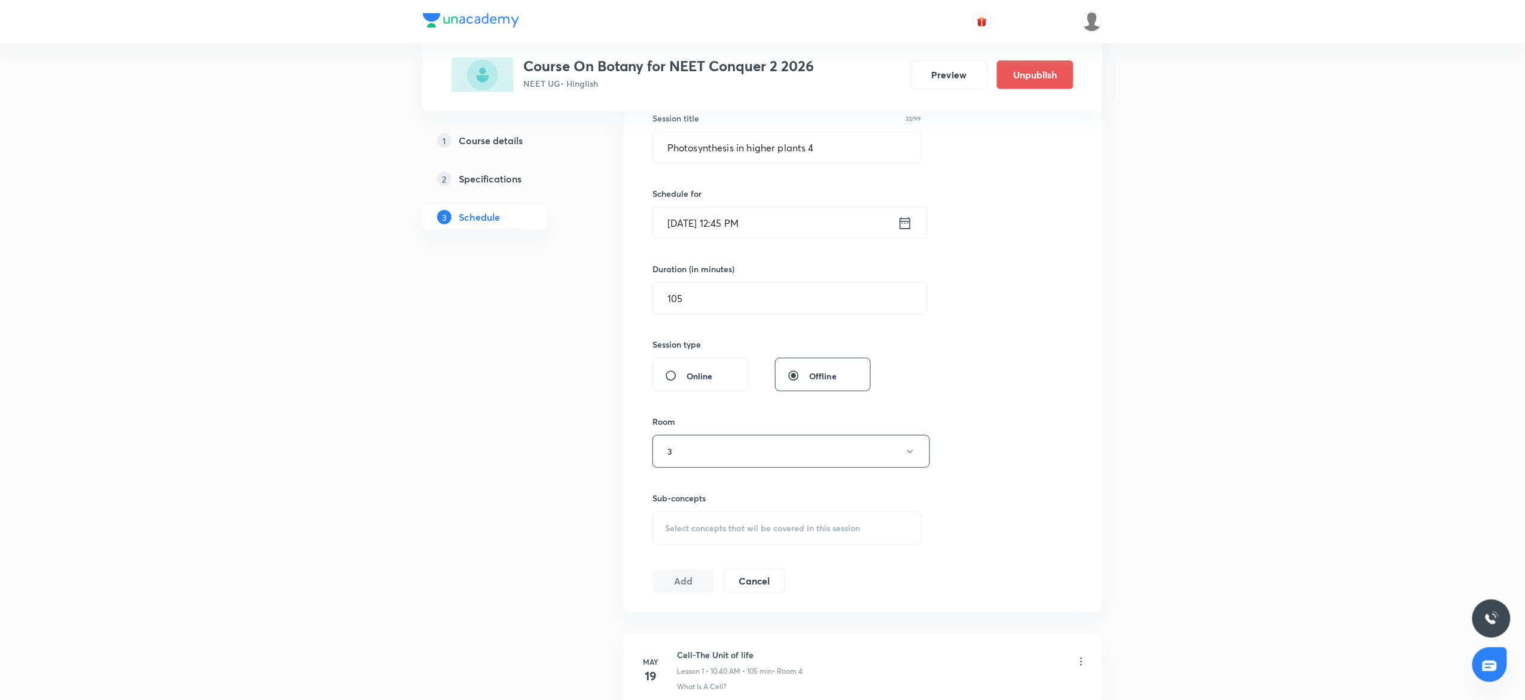
click at [699, 530] on span "Select concepts that wil be covered in this session" at bounding box center [762, 528] width 195 height 10
paste input "Photosynthesis in higher plants 3"
type input "Photosynthesis in higher plant"
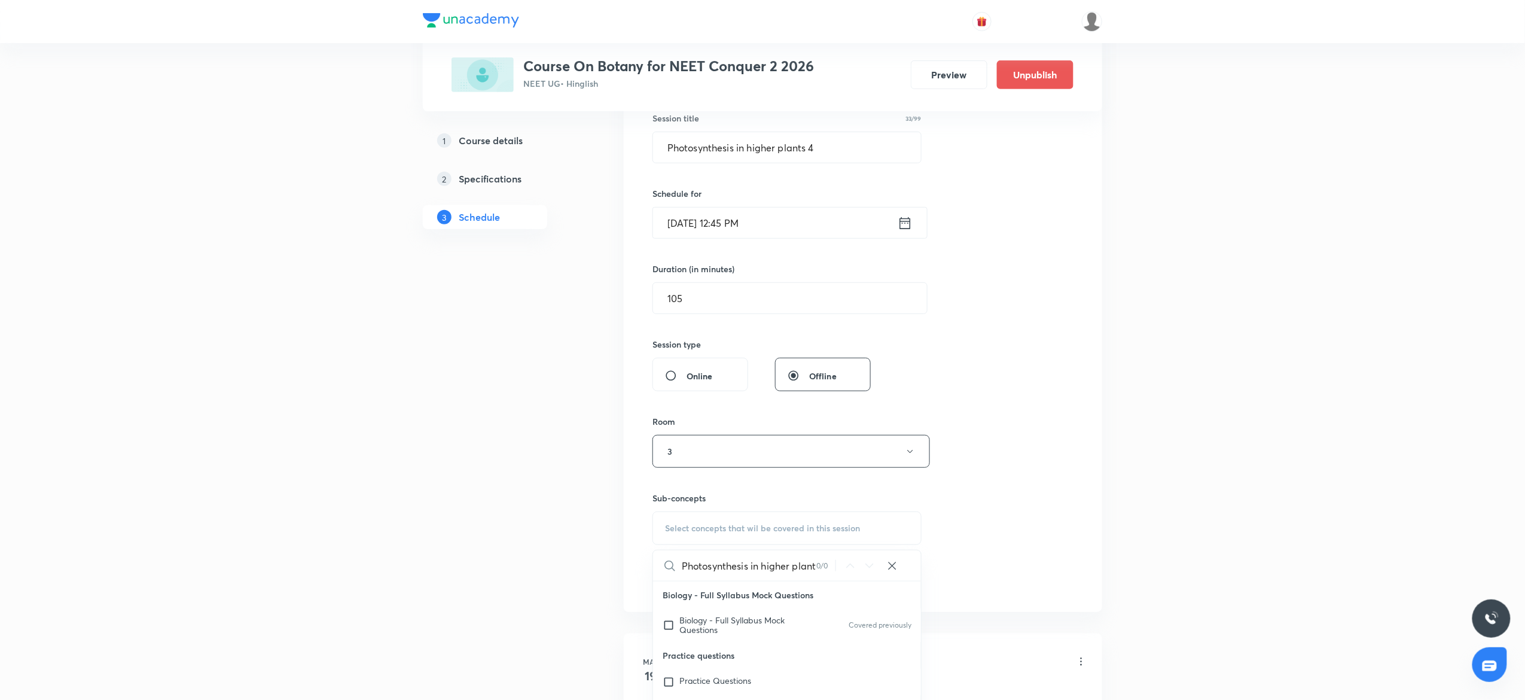
drag, startPoint x: 748, startPoint y: 567, endPoint x: 931, endPoint y: 579, distance: 183.4
click at [931, 579] on div "Session 44 Live class Session title 33/99 Photosynthesis in higher plants 4 ​ S…" at bounding box center [863, 312] width 421 height 562
click at [755, 521] on div "Select concepts that wil be covered in this session" at bounding box center [787, 527] width 269 height 33
click at [708, 625] on p "Biology - Full Syllabus Mock Questions" at bounding box center [740, 628] width 121 height 25
checkbox input "true"
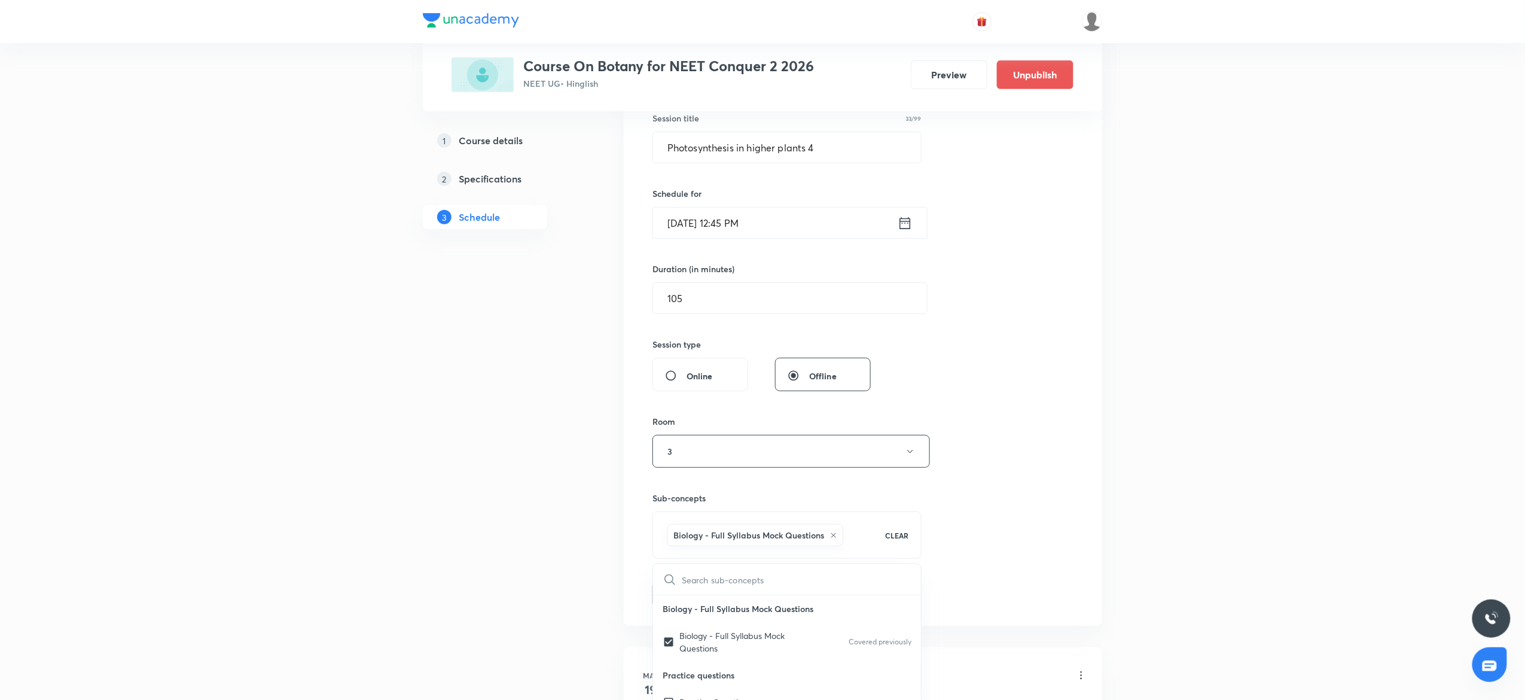
click at [688, 595] on button "Add" at bounding box center [684, 593] width 62 height 24
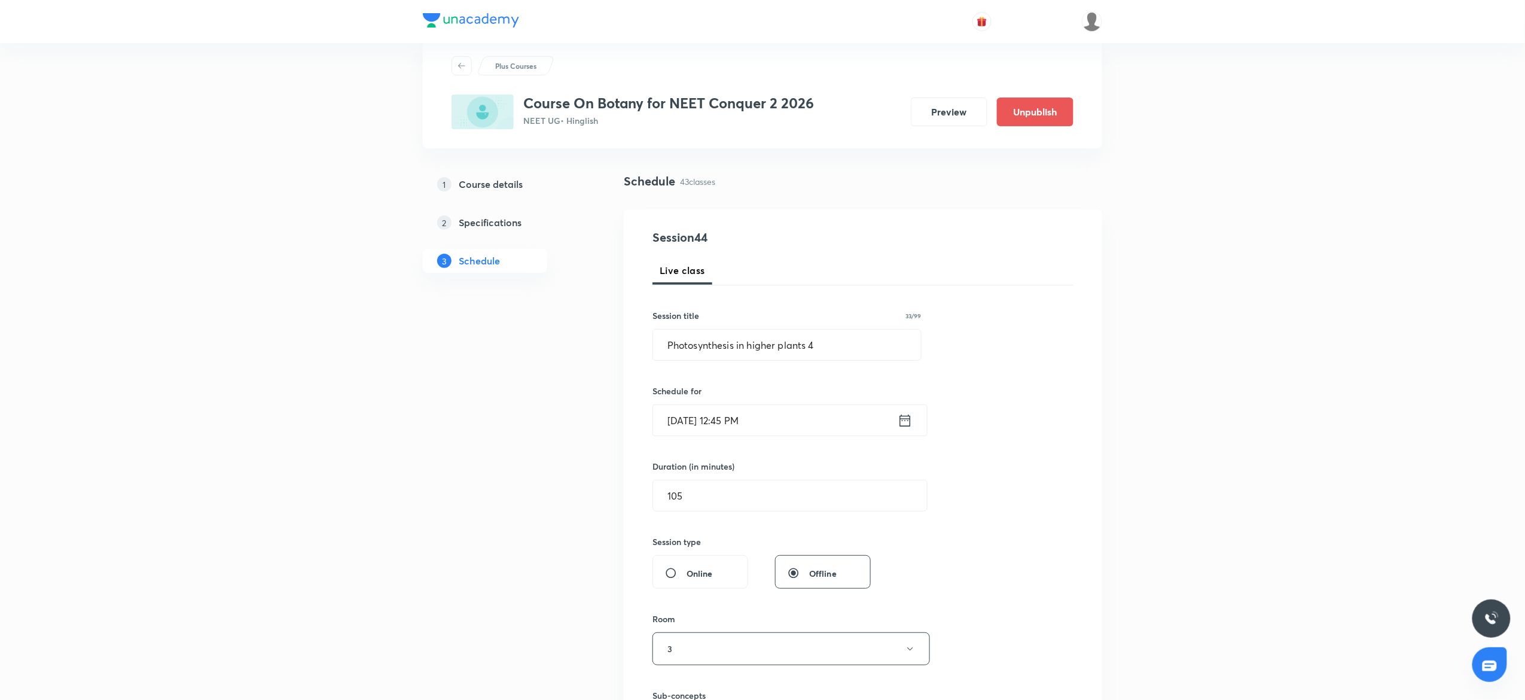
scroll to position [0, 0]
